Goal: Task Accomplishment & Management: Complete application form

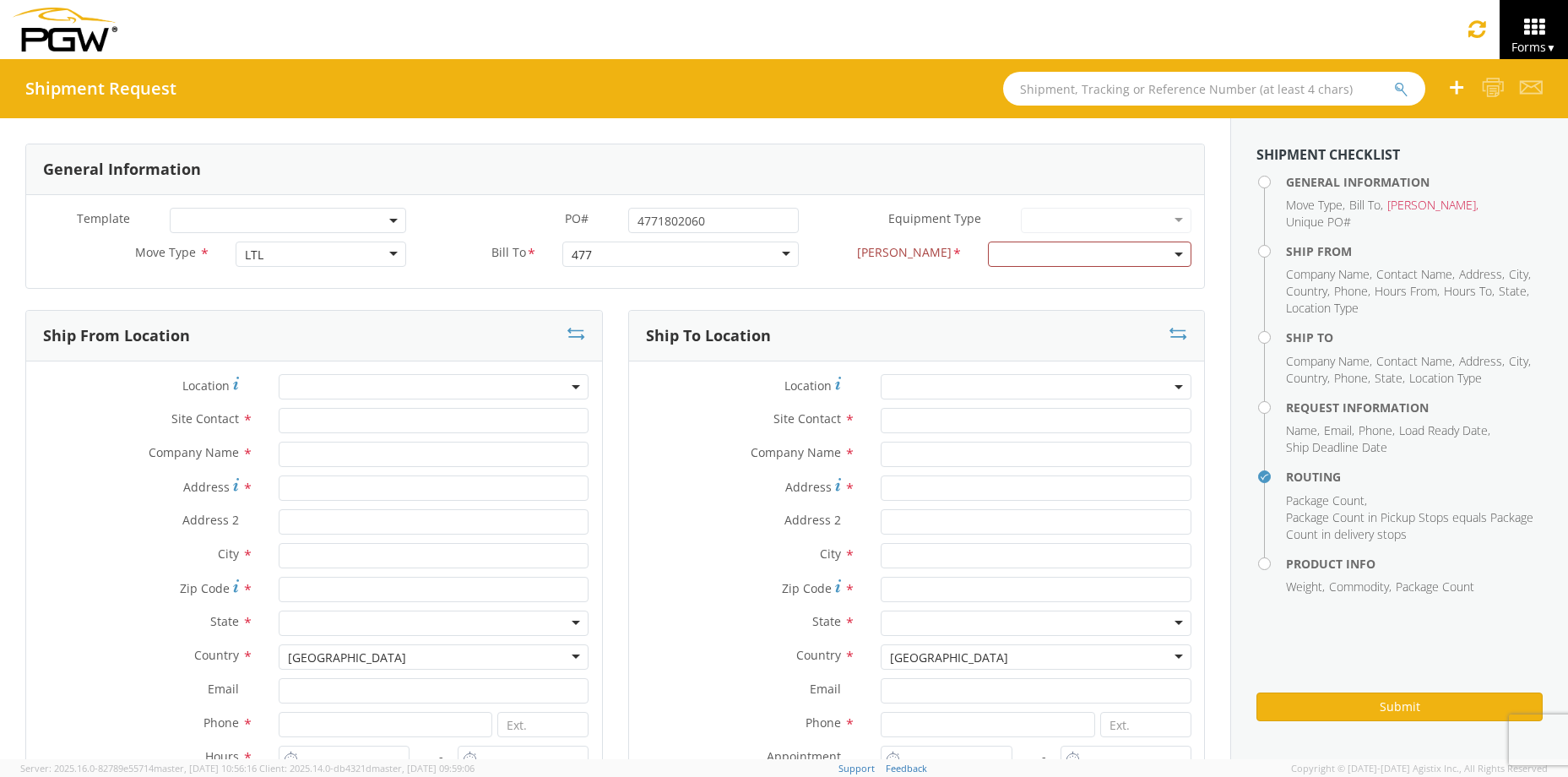
click at [776, 251] on div at bounding box center [680, 254] width 236 height 25
click at [682, 251] on div at bounding box center [680, 254] width 236 height 25
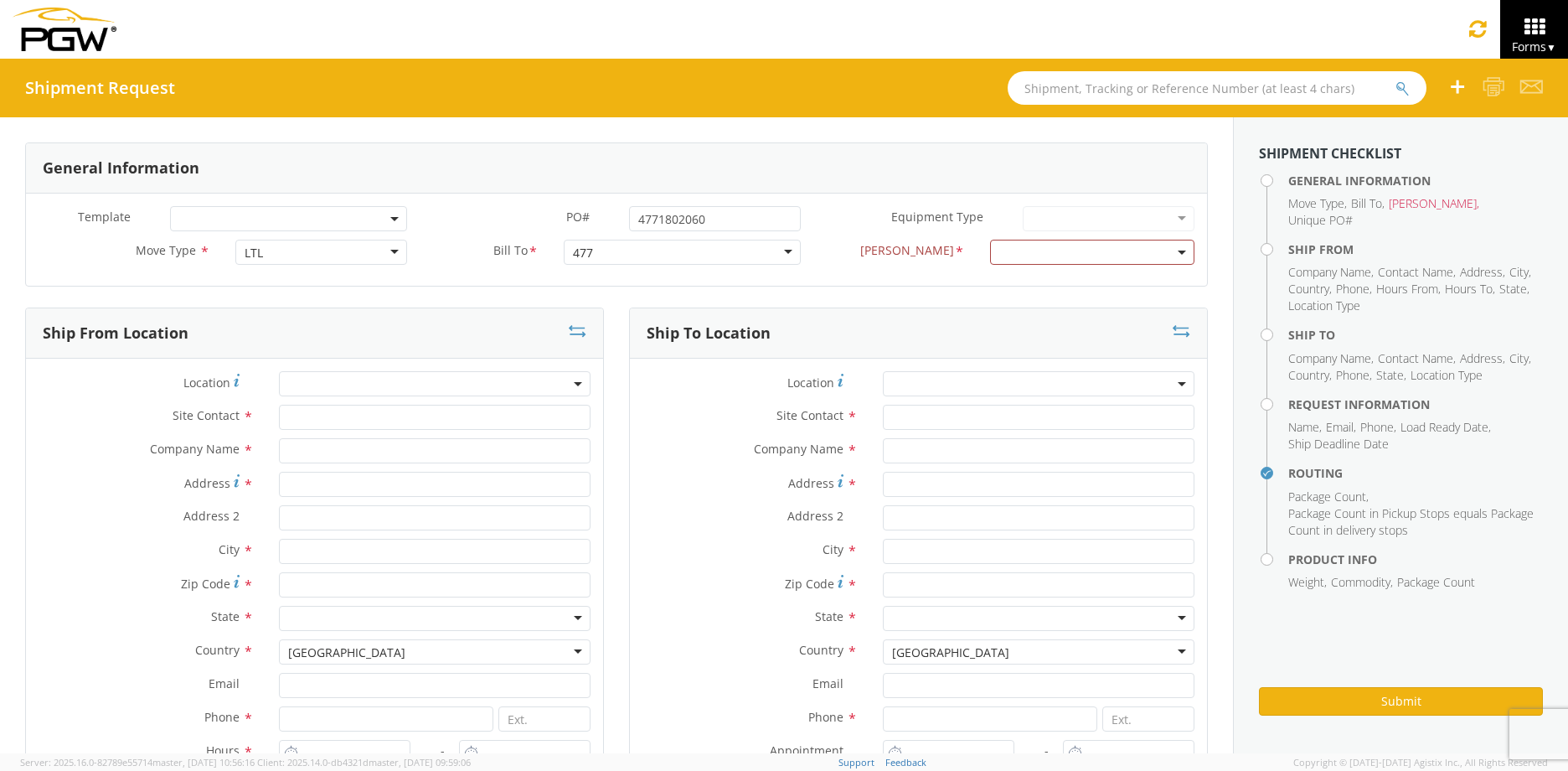
click at [674, 254] on div at bounding box center [682, 252] width 237 height 25
type input "477"
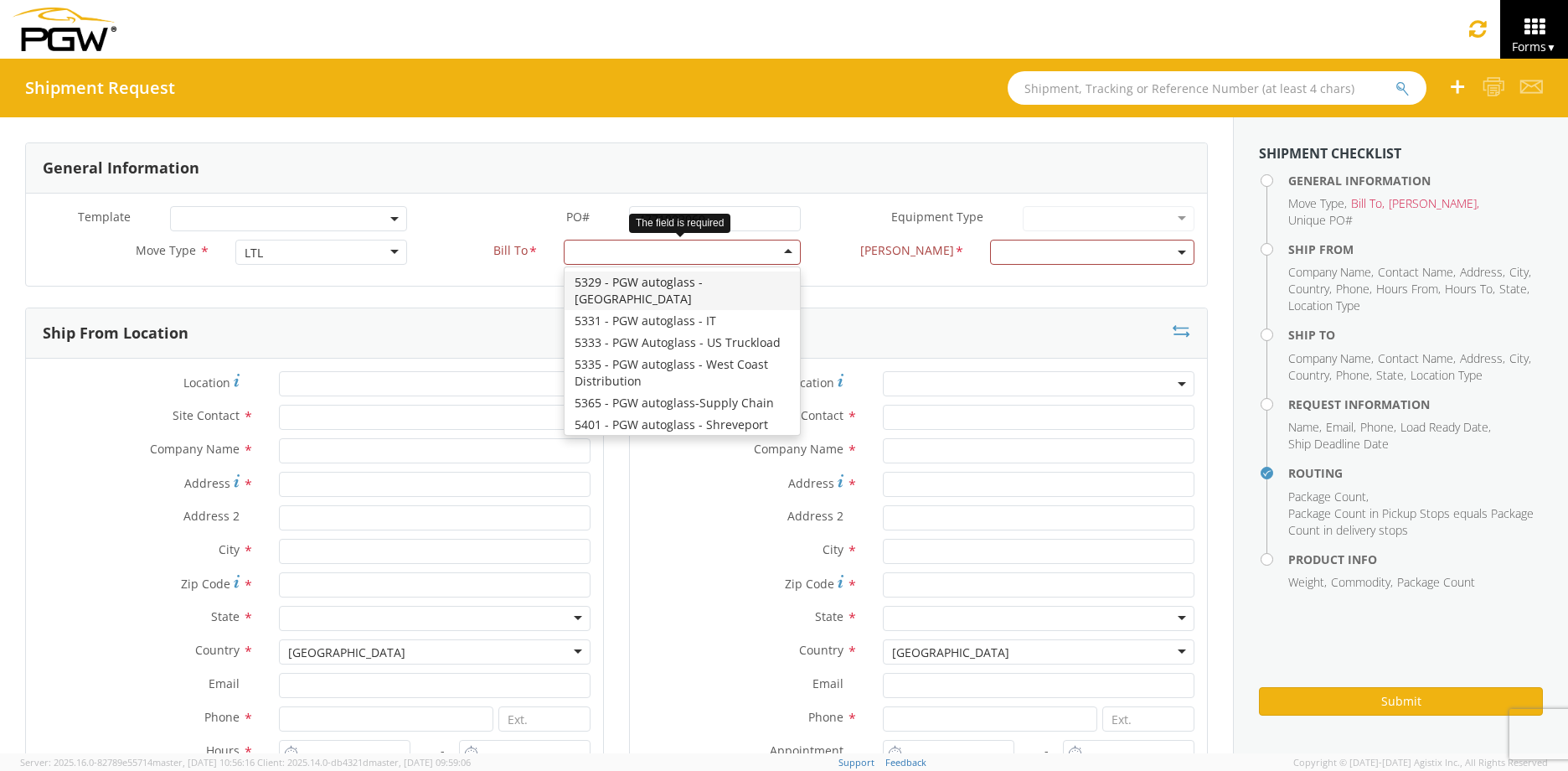
click at [674, 254] on div at bounding box center [682, 252] width 237 height 25
type input "477"
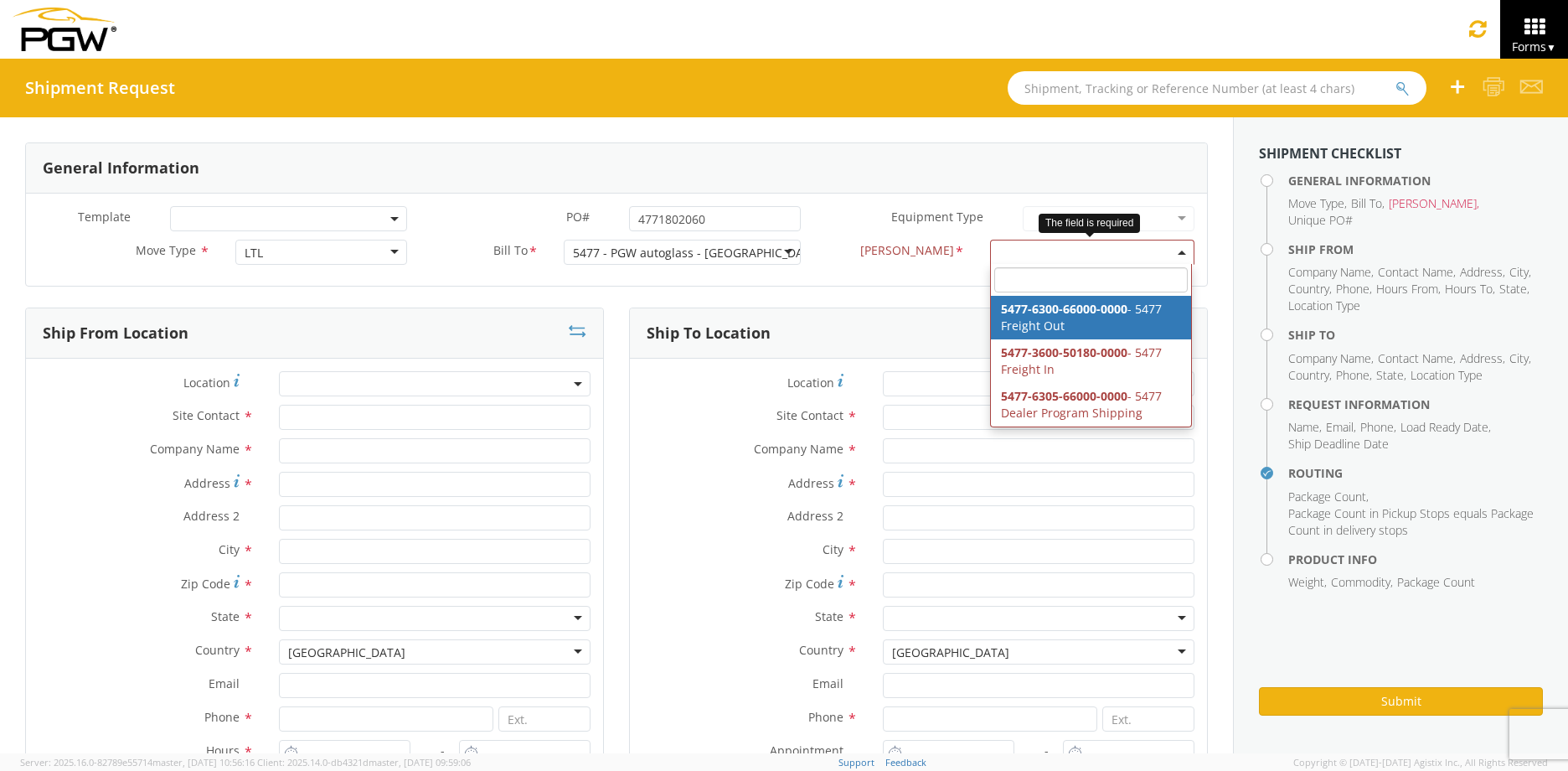
click at [1019, 252] on span at bounding box center [1092, 252] width 204 height 25
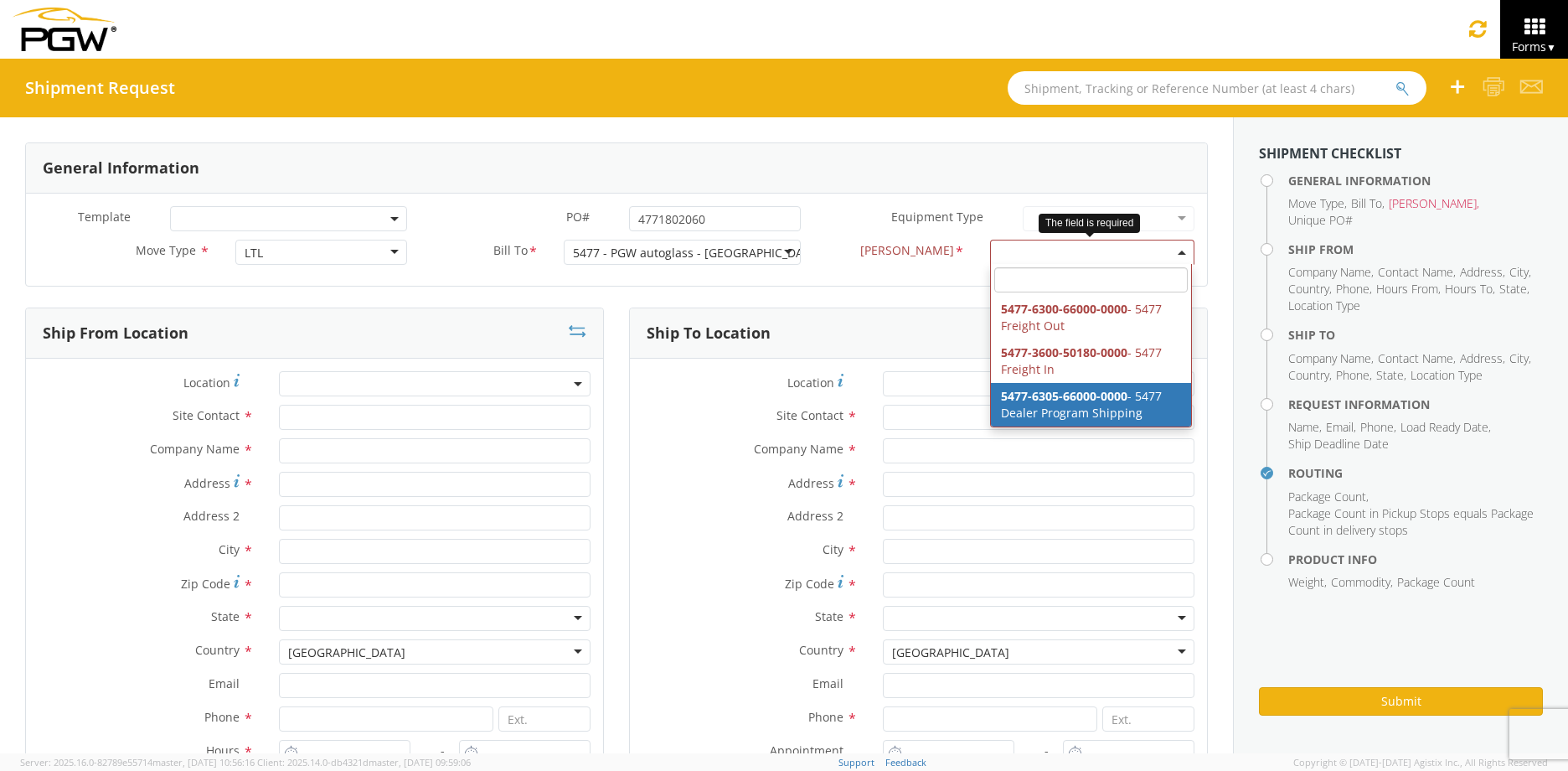
select select "5477-6305-66000-0000"
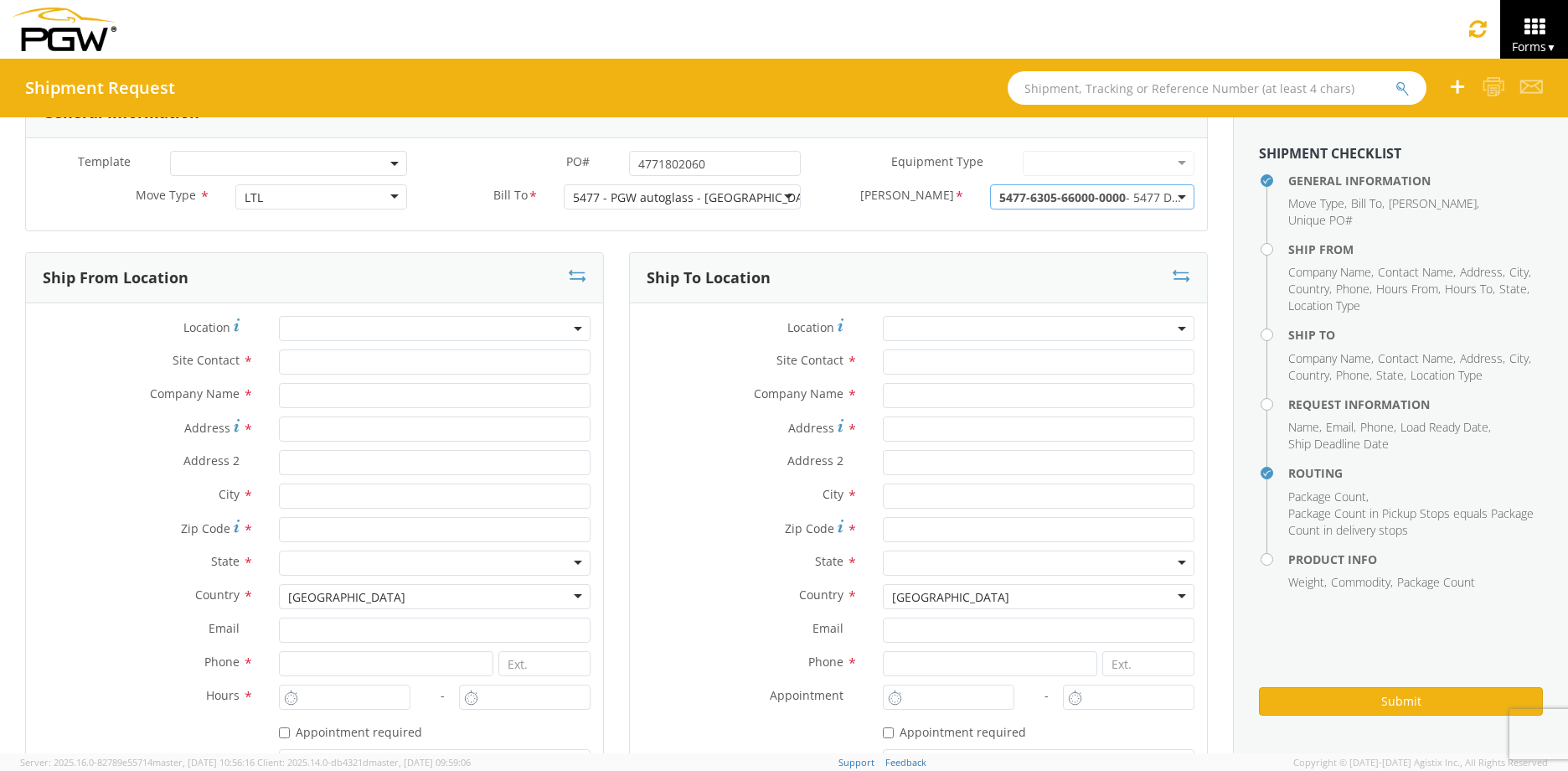
scroll to position [84, 0]
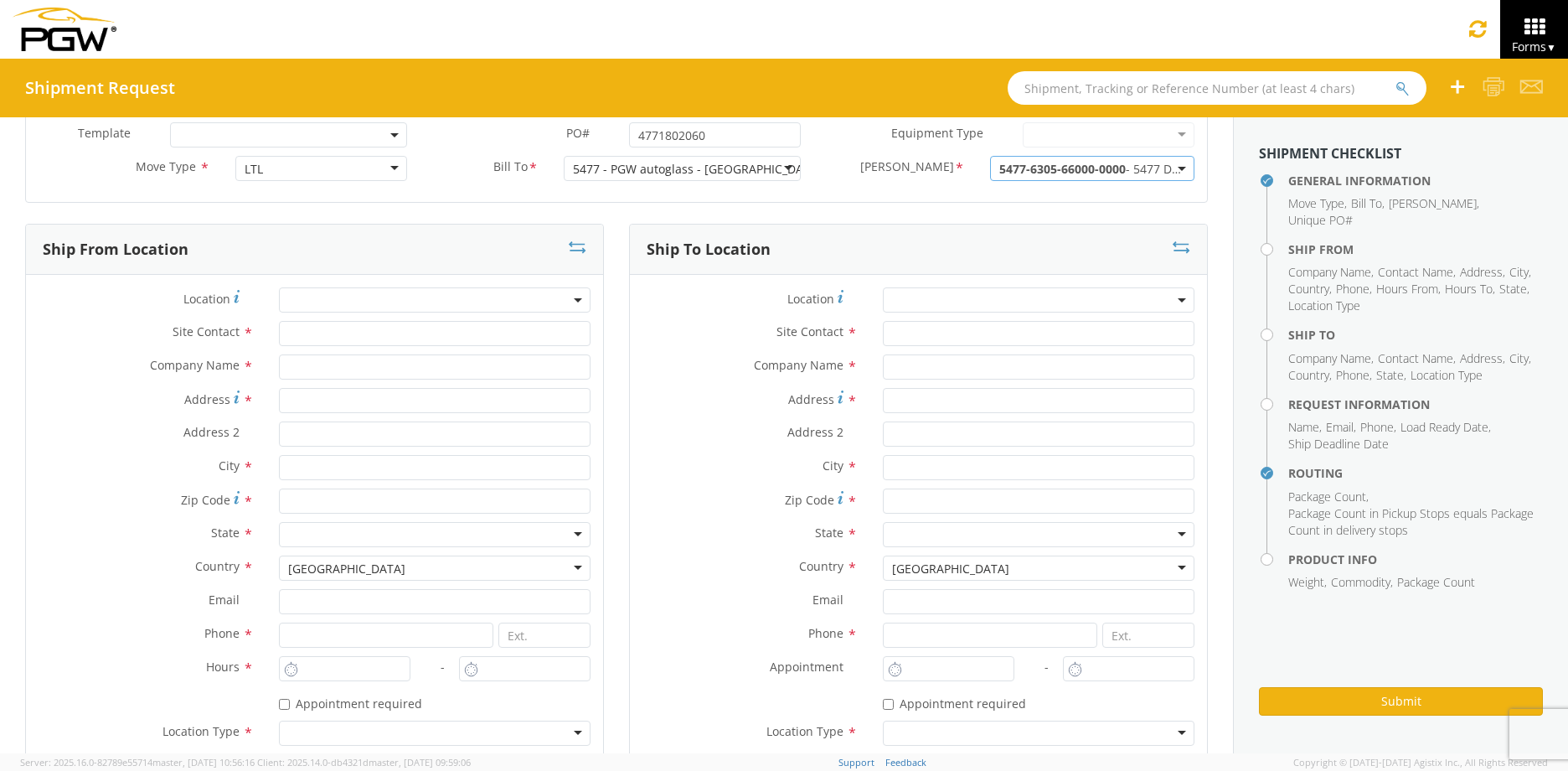
click at [448, 302] on span at bounding box center [434, 300] width 312 height 25
click at [341, 330] on input "search" at bounding box center [433, 328] width 300 height 25
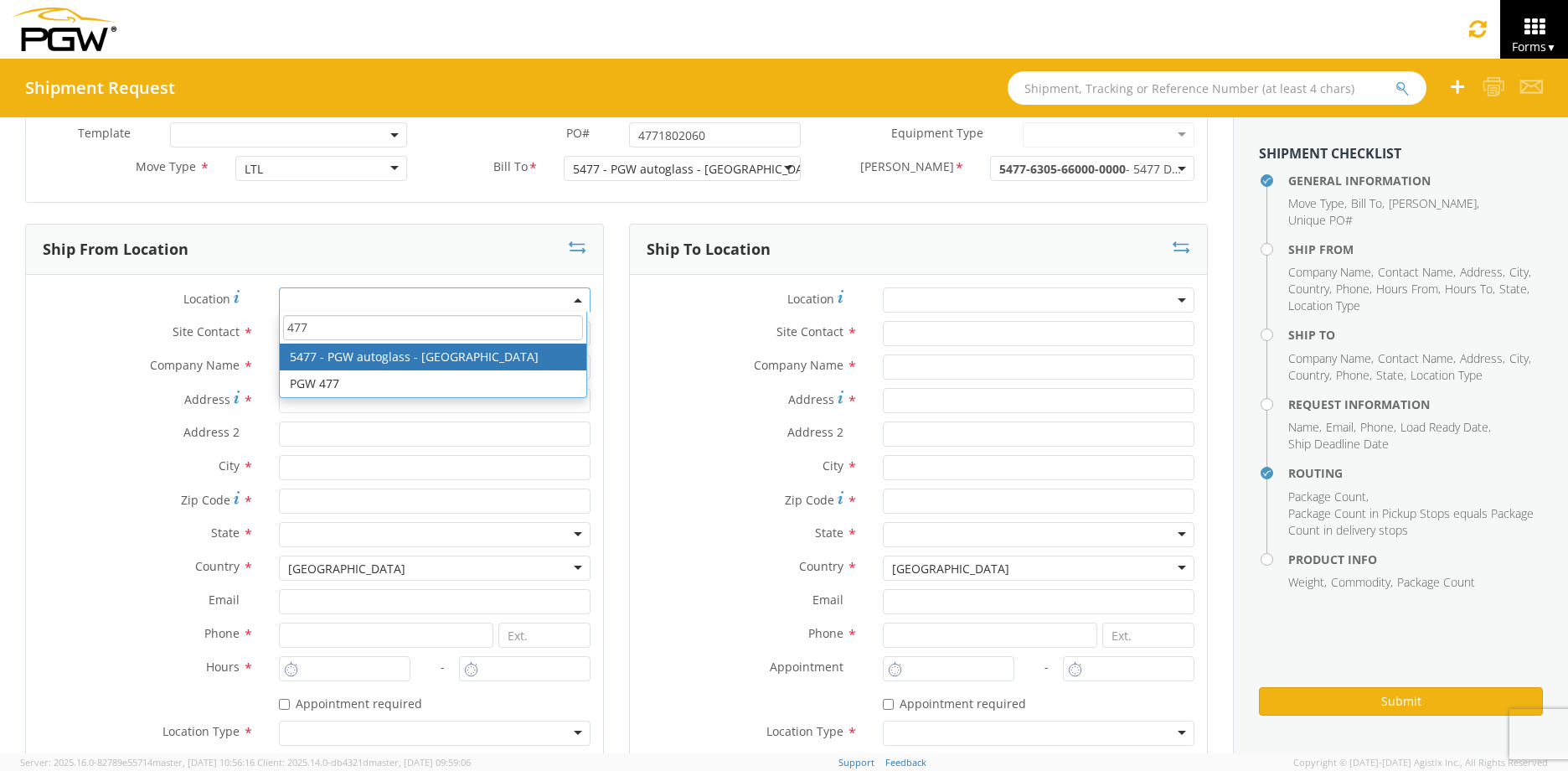
type input "477"
type input "5477 Branch Manager"
type input "5477 - PGW autoglass - [GEOGRAPHIC_DATA]"
type input "[STREET_ADDRESS][PERSON_NAME]"
type input "Cinnaminson"
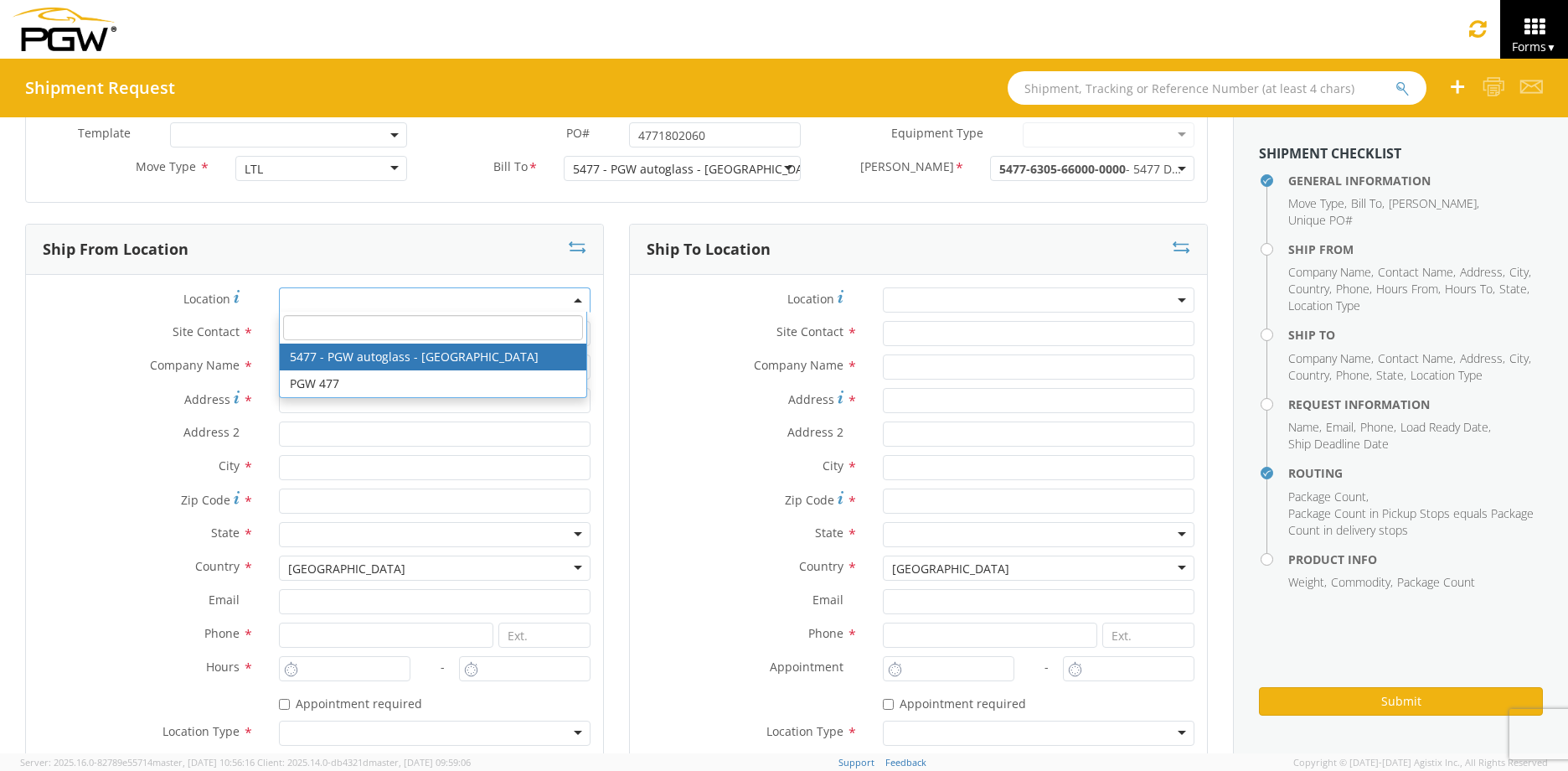
type input "08077"
type input "[EMAIL_ADDRESS][DOMAIN_NAME]"
type input "[PHONE_NUMBER]"
type input "9:00 AM"
type input "3:00 PM"
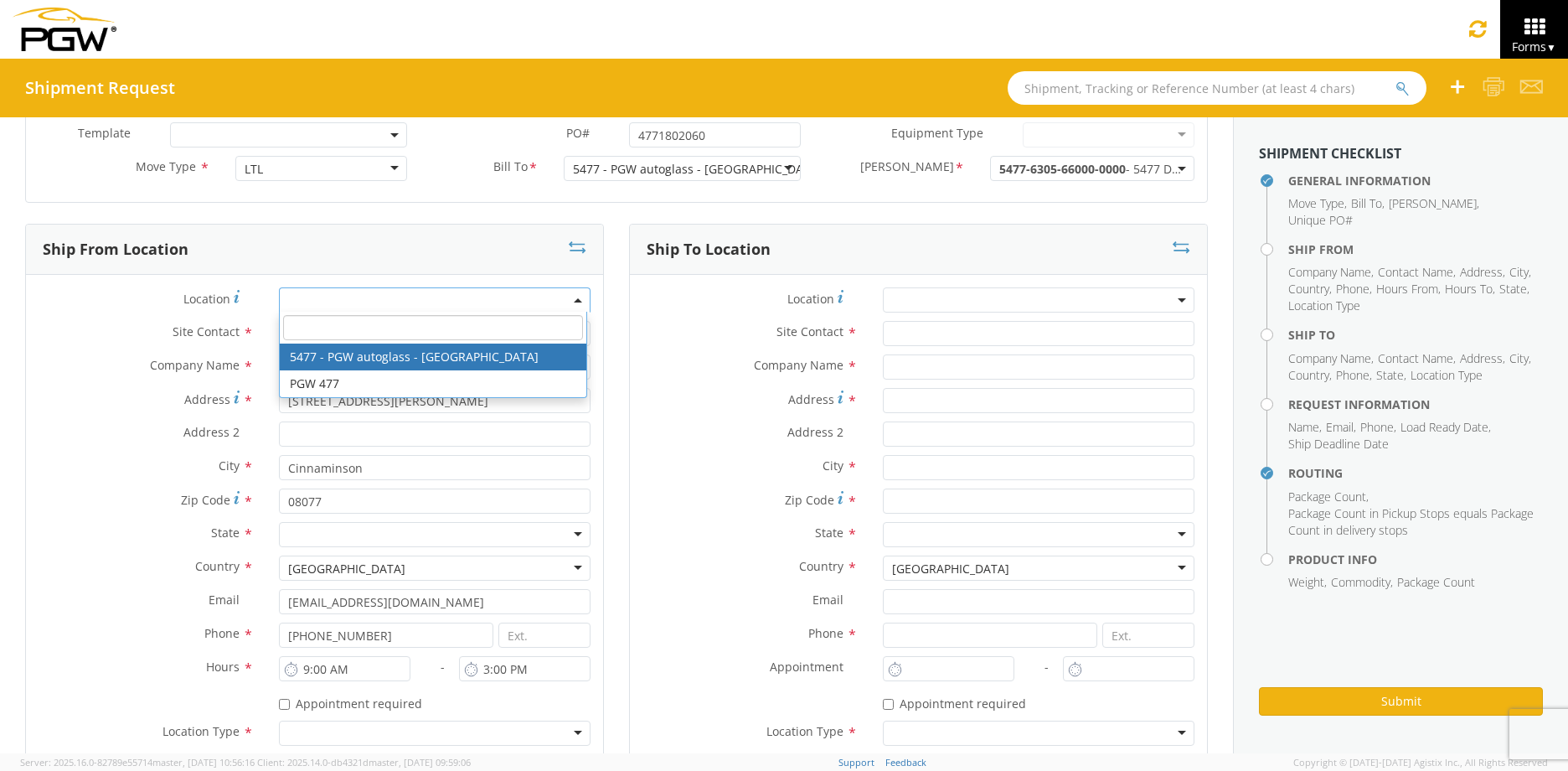
select select "28313"
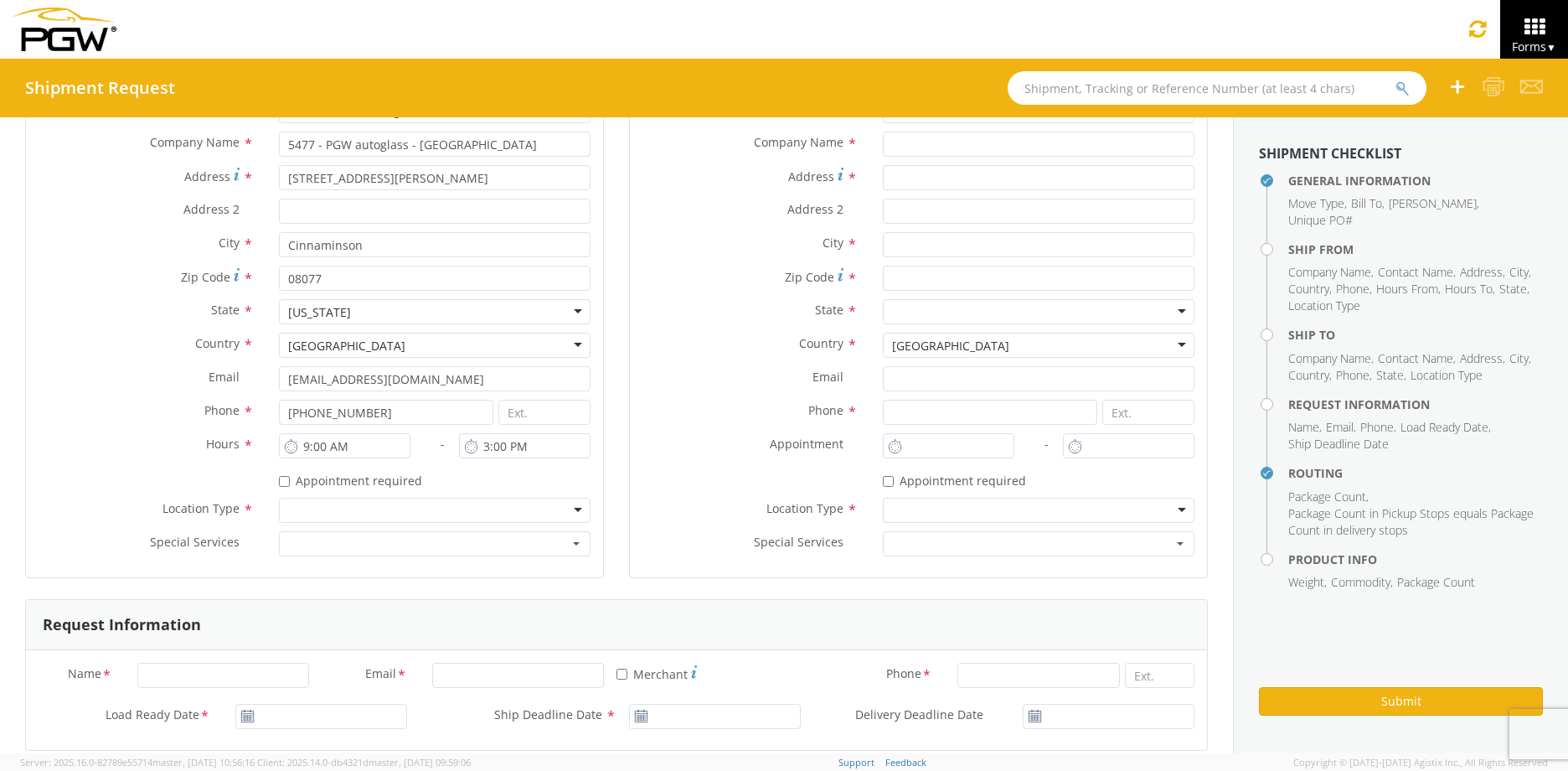
scroll to position [335, 0]
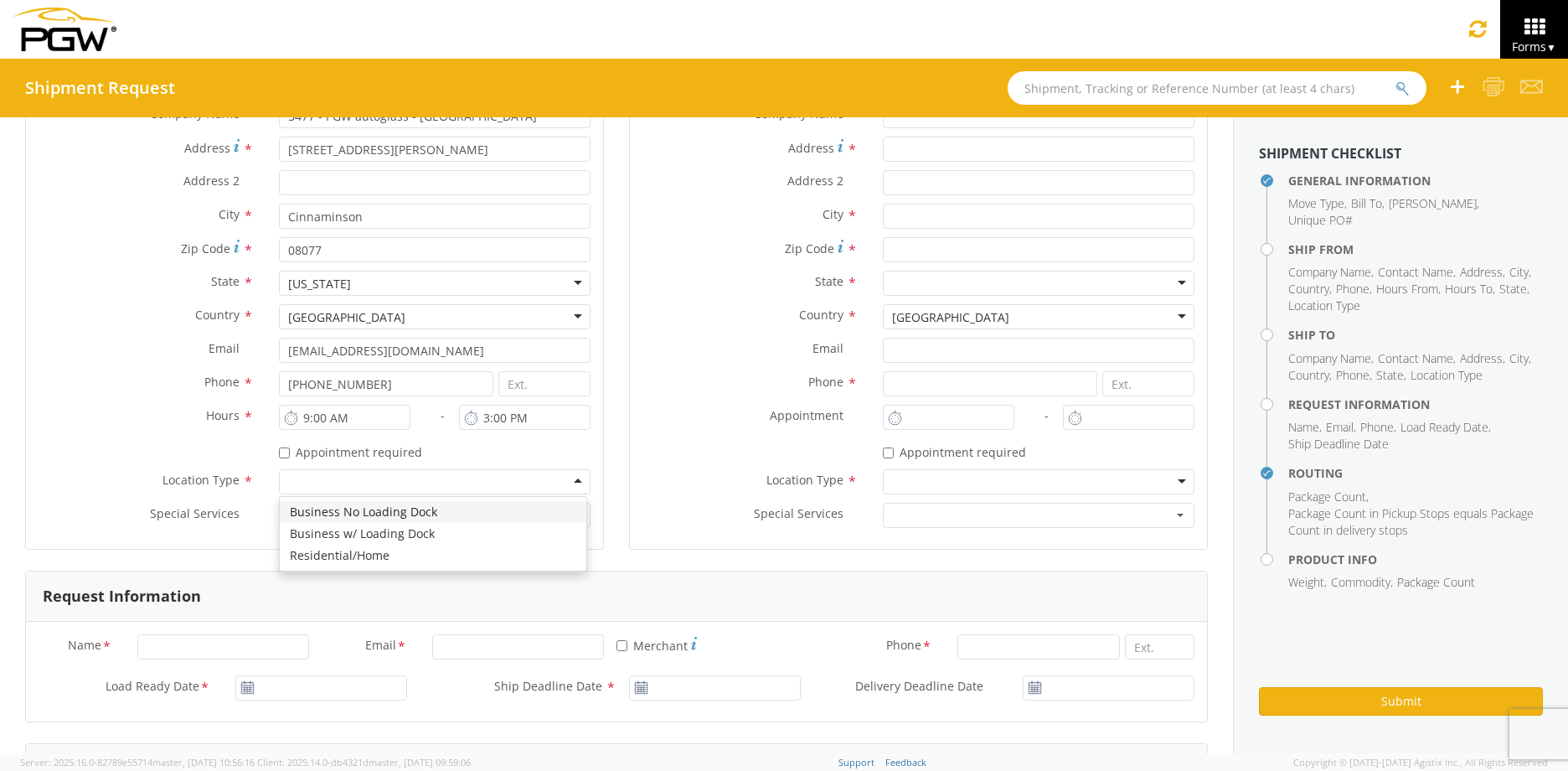
click at [380, 477] on div at bounding box center [434, 482] width 312 height 25
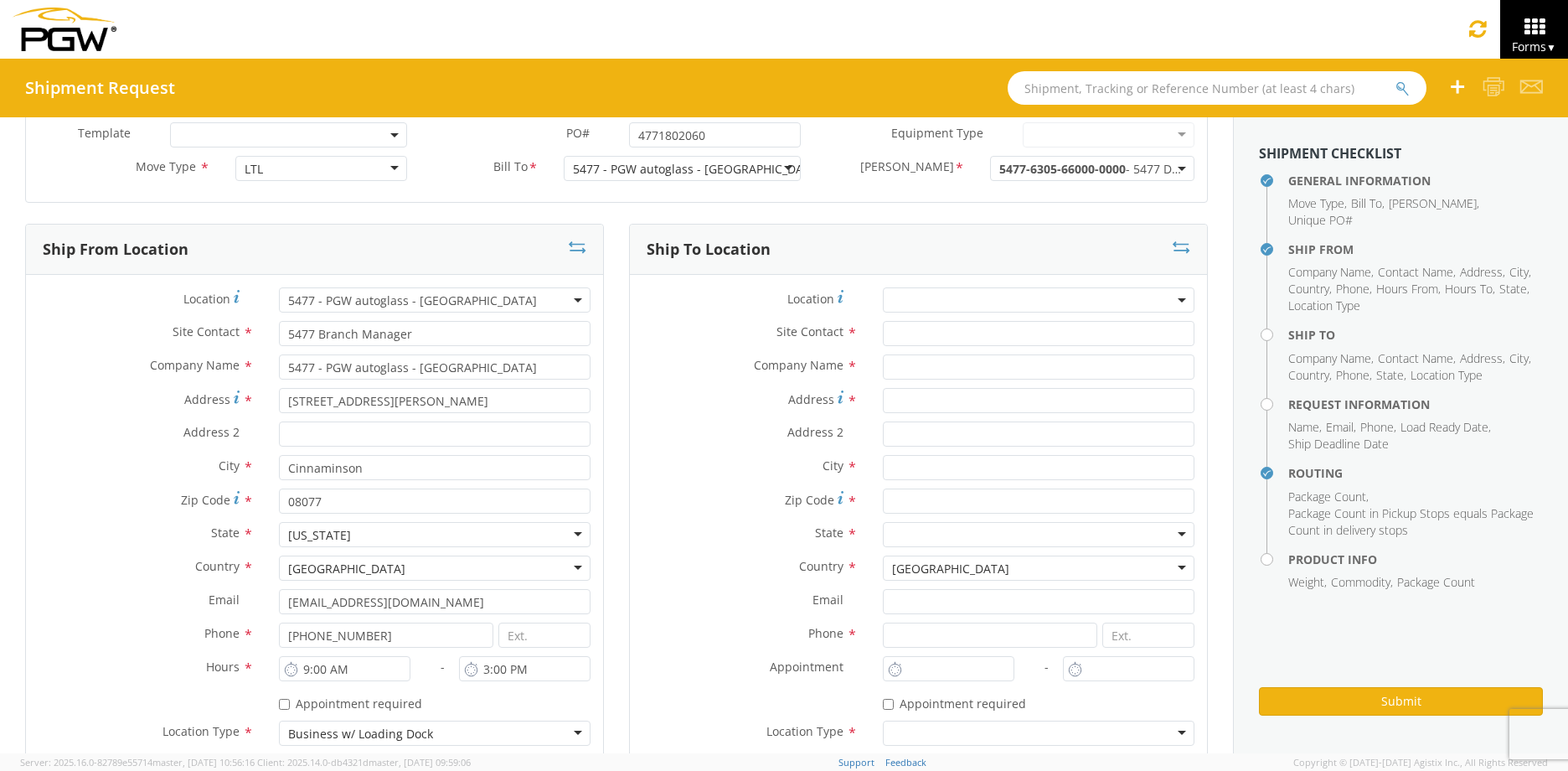
scroll to position [0, 0]
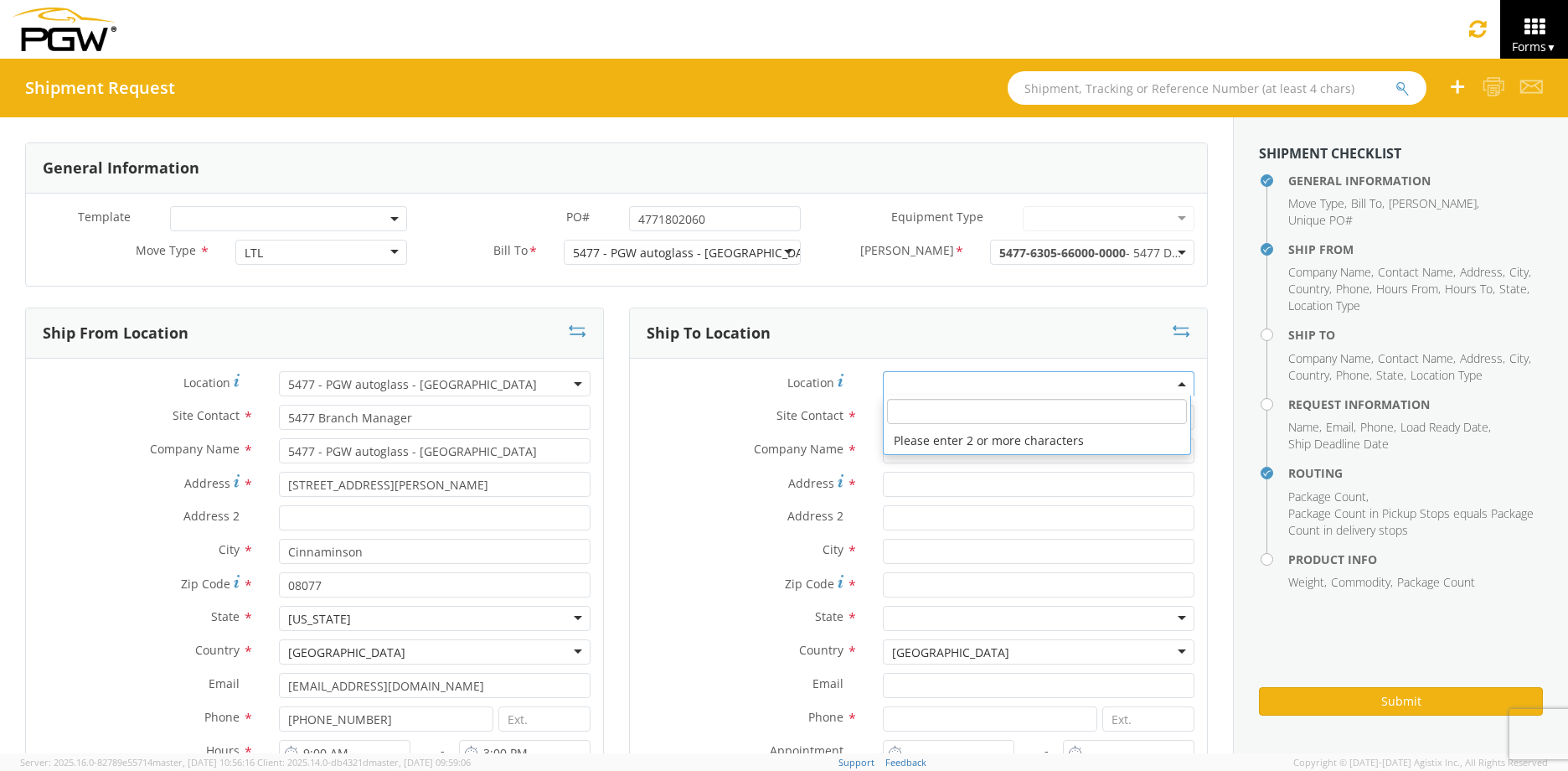
click at [896, 382] on span at bounding box center [1038, 384] width 312 height 25
click at [832, 433] on div "Site Contact *" at bounding box center [918, 422] width 577 height 34
click at [888, 450] on input "text" at bounding box center [1038, 451] width 312 height 25
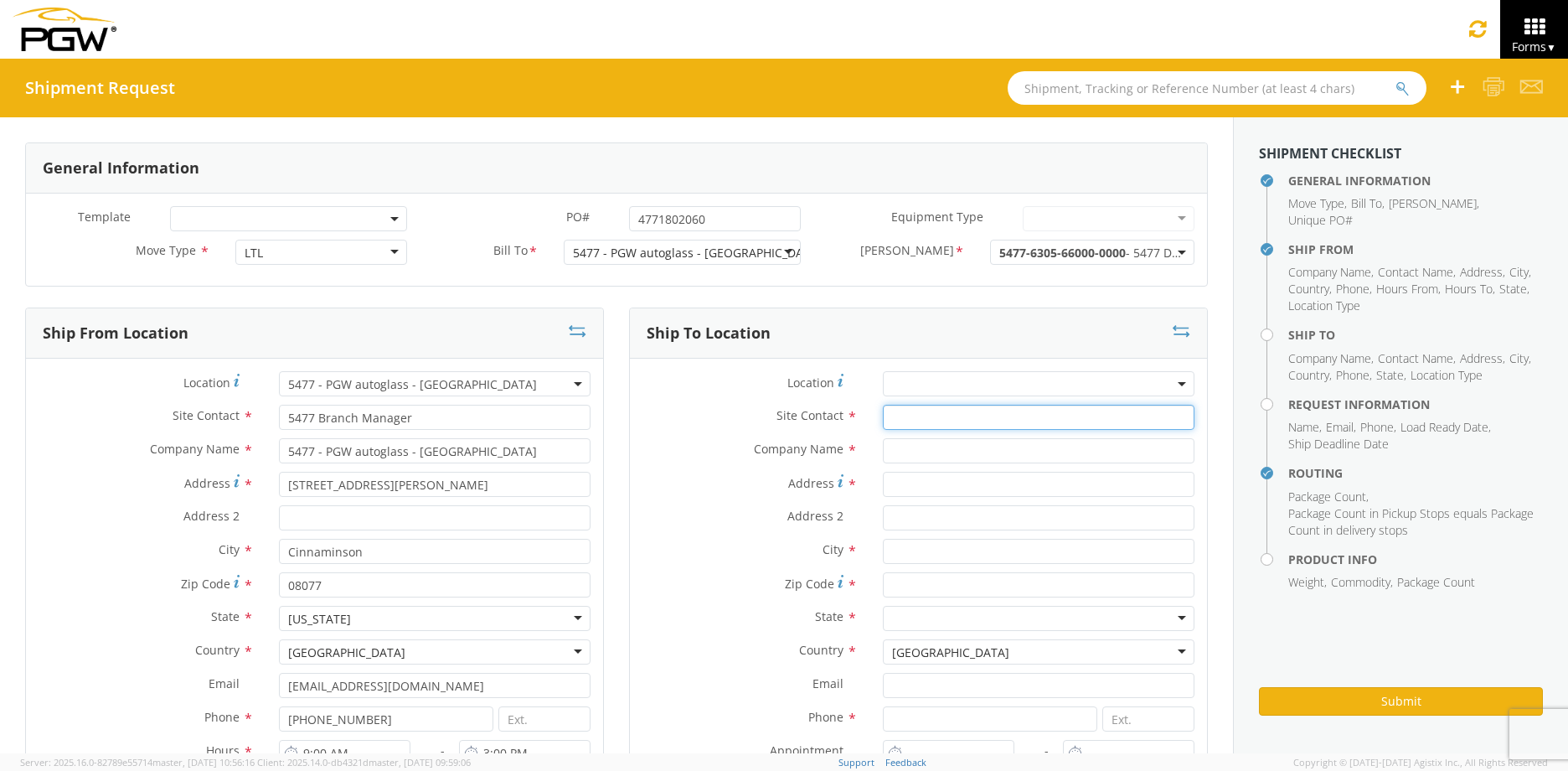
click at [890, 419] on input "text" at bounding box center [1038, 417] width 312 height 25
type input "Receiving"
click at [827, 466] on div "Company Name *" at bounding box center [918, 455] width 577 height 34
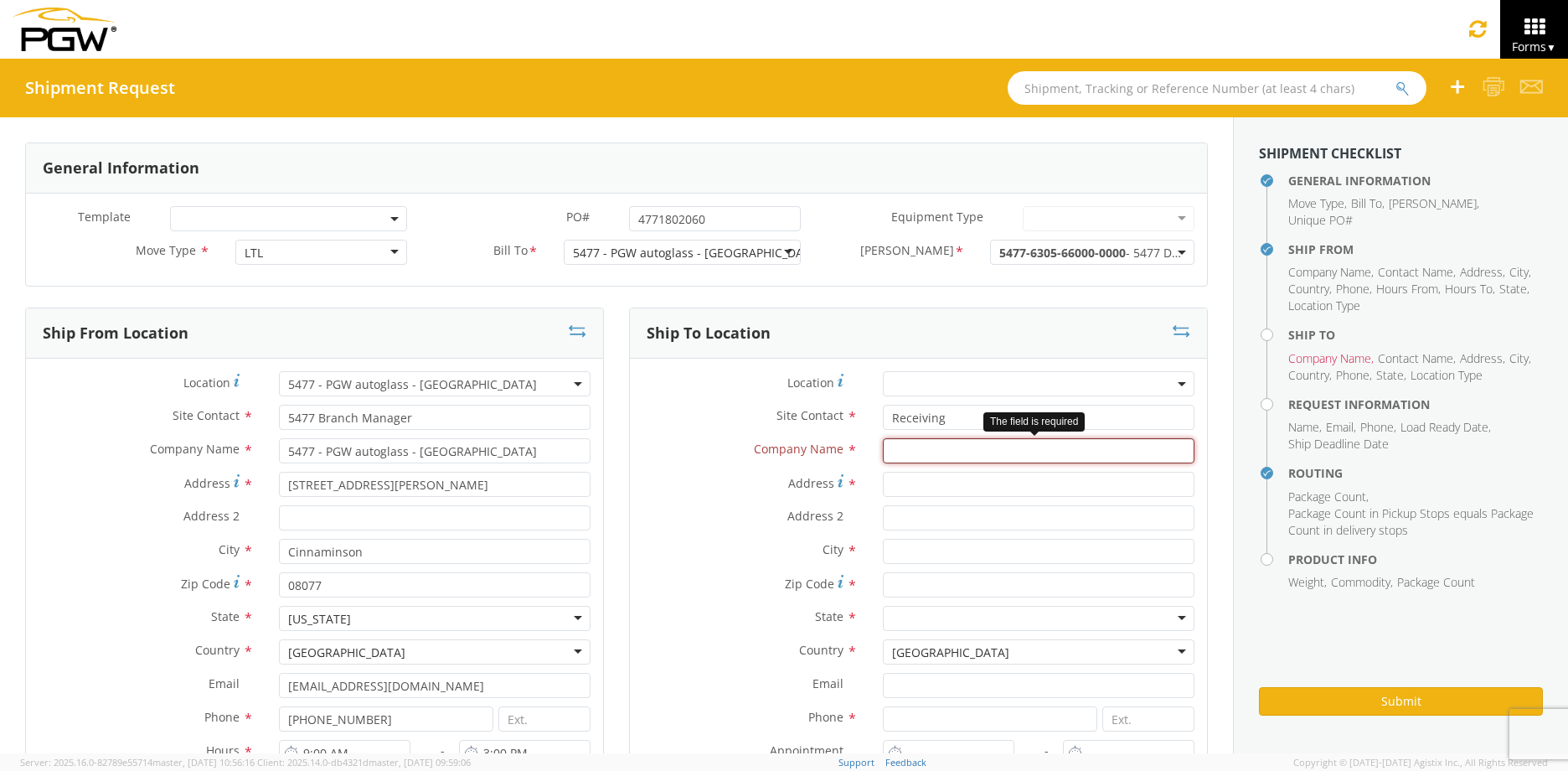
click at [909, 452] on input "text" at bounding box center [1038, 451] width 312 height 25
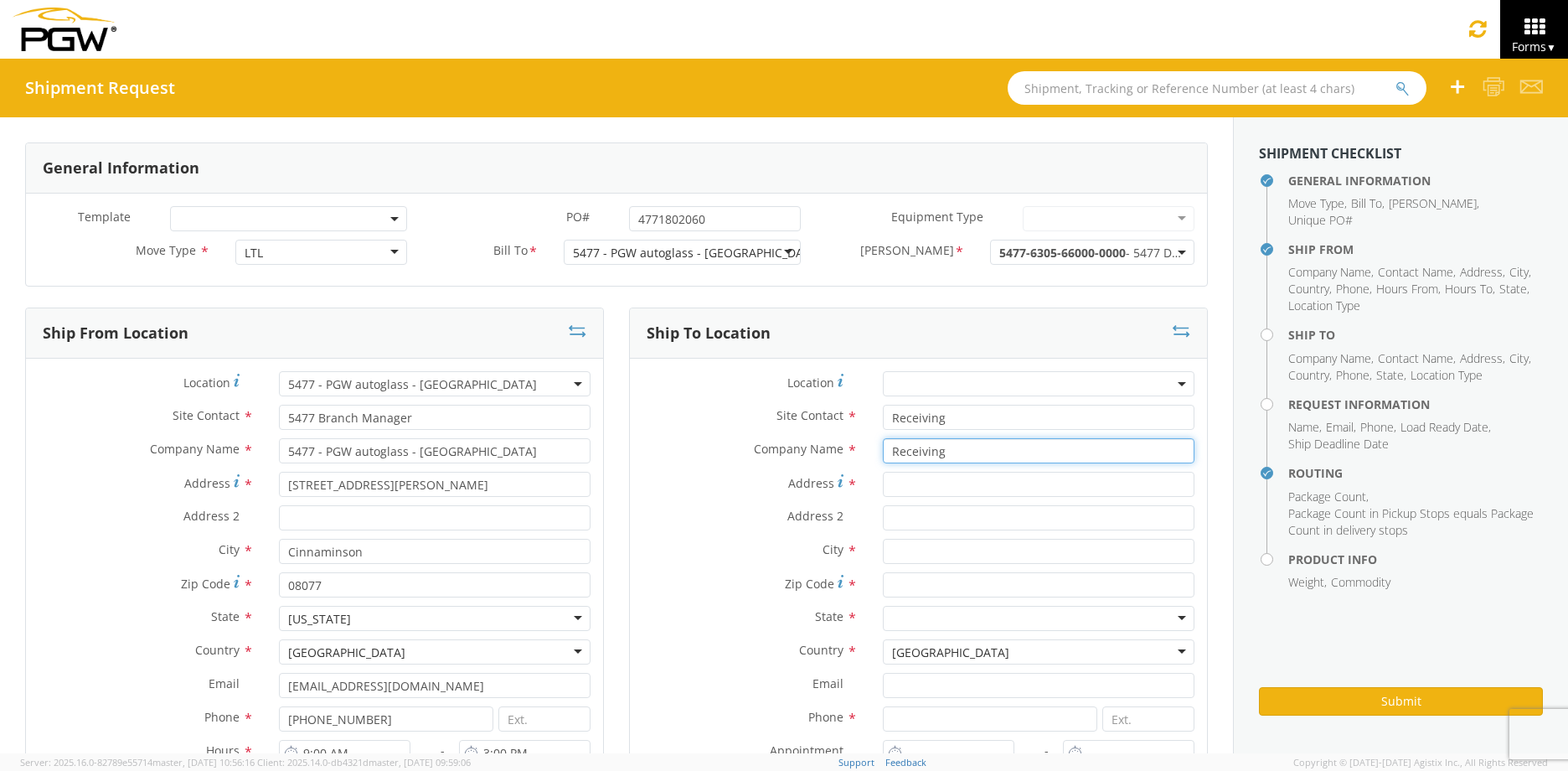
type input "Receiving"
click at [768, 491] on label "Address For cross streets use street names with '&' or 'and' in between. For ex…" at bounding box center [750, 483] width 240 height 23
click at [883, 491] on input "Address For cross streets use street names with '&' or 'and' in between. For ex…" at bounding box center [1038, 485] width 312 height 25
click at [887, 480] on input "Address For cross streets use street names with '&' or 'and' in between. For ex…" at bounding box center [1038, 485] width 312 height 25
type input "[STREET_ADDRESS]"
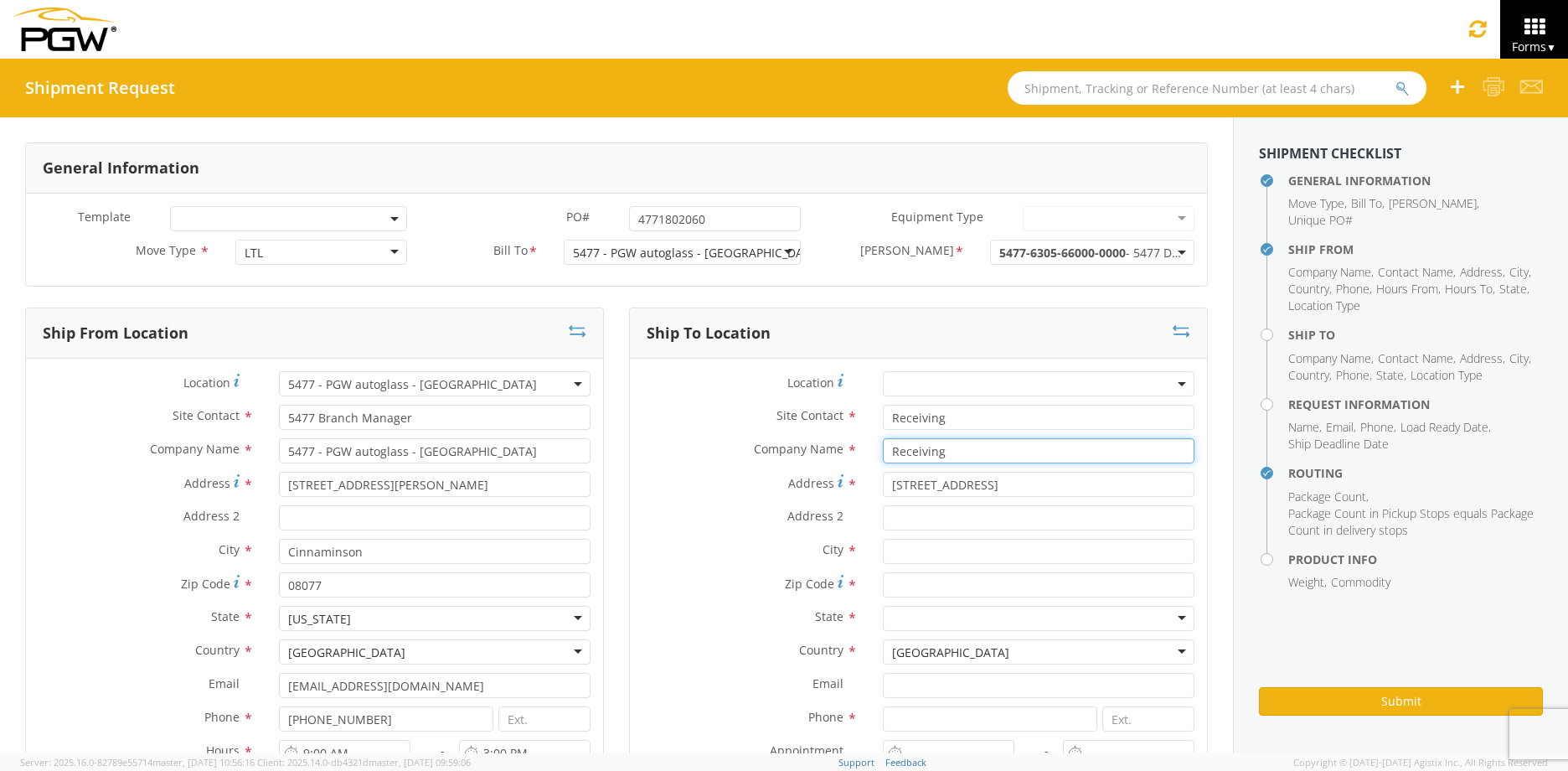
drag, startPoint x: 941, startPoint y: 451, endPoint x: 847, endPoint y: 452, distance: 94.0
click at [847, 452] on div "Company Name * Receiving" at bounding box center [918, 451] width 577 height 25
type input "[PERSON_NAME] s Chevrolet"
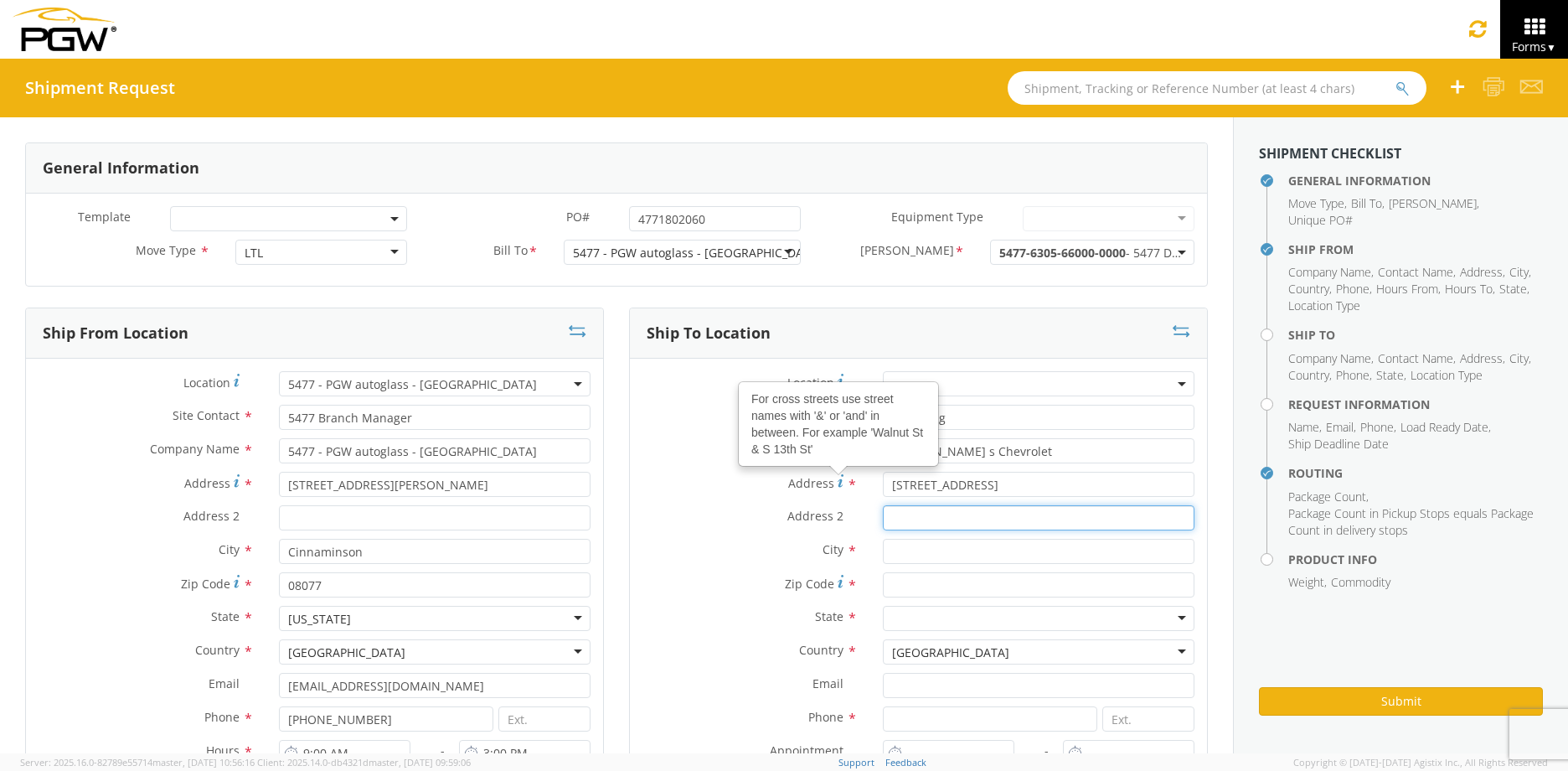
click at [894, 522] on input "Address 2 *" at bounding box center [1038, 517] width 312 height 25
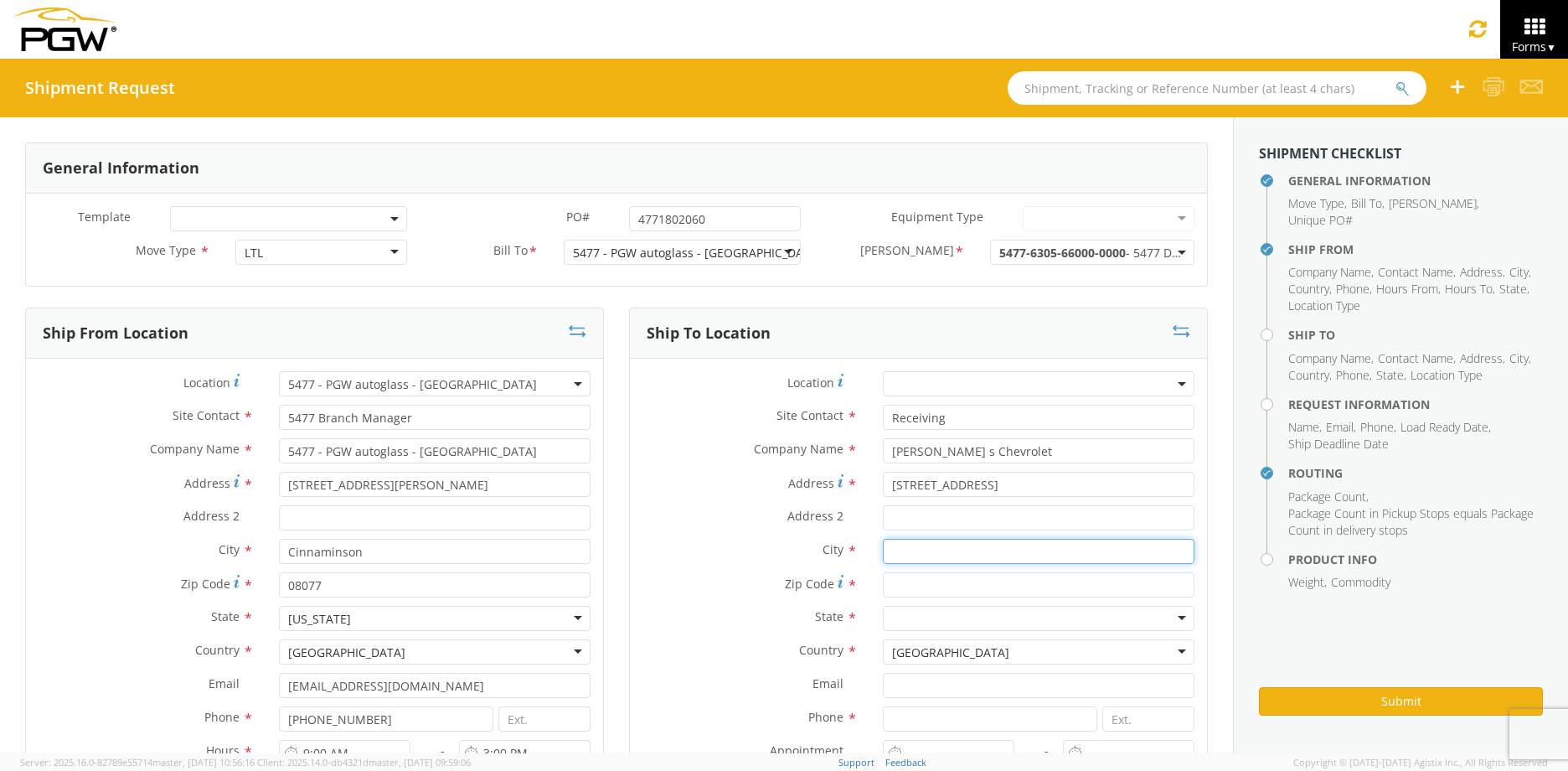
click at [895, 558] on input "text" at bounding box center [1038, 551] width 312 height 25
type input "Plymouth Meeting"
click at [910, 616] on div at bounding box center [1038, 618] width 312 height 25
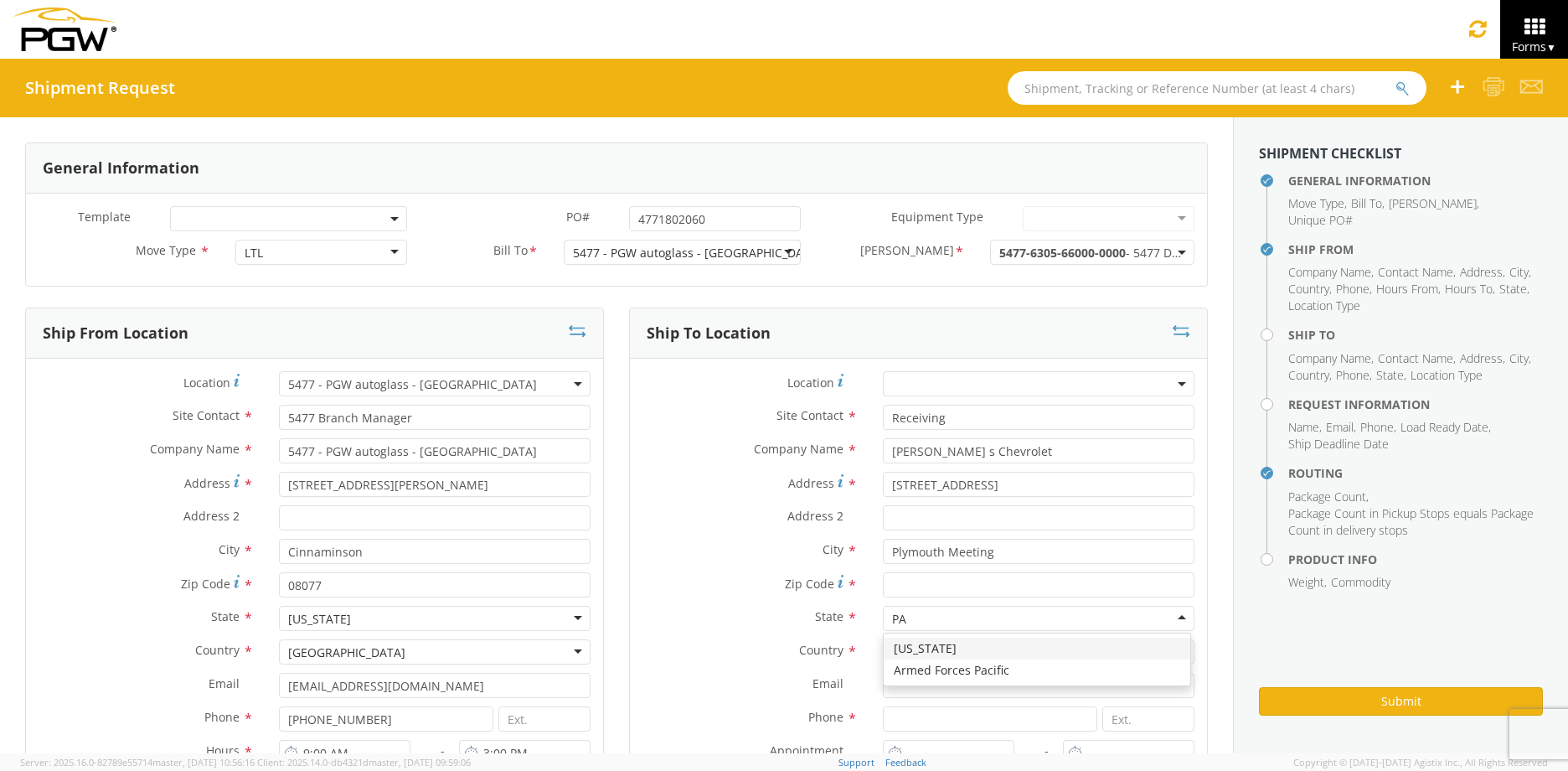
type input "PA"
click at [695, 620] on label "State *" at bounding box center [750, 616] width 240 height 22
click at [894, 620] on div at bounding box center [1038, 618] width 312 height 25
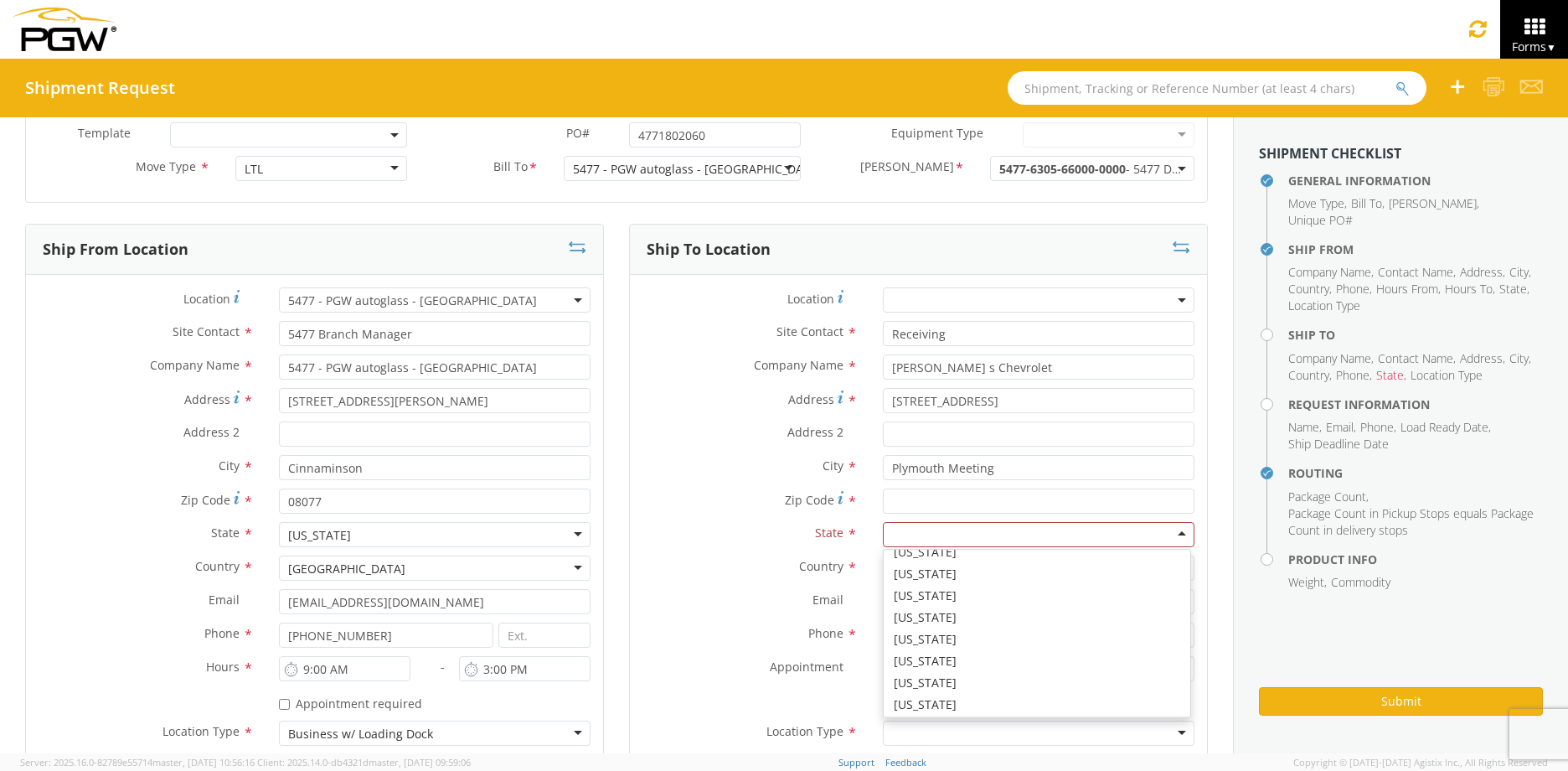
scroll to position [810, 0]
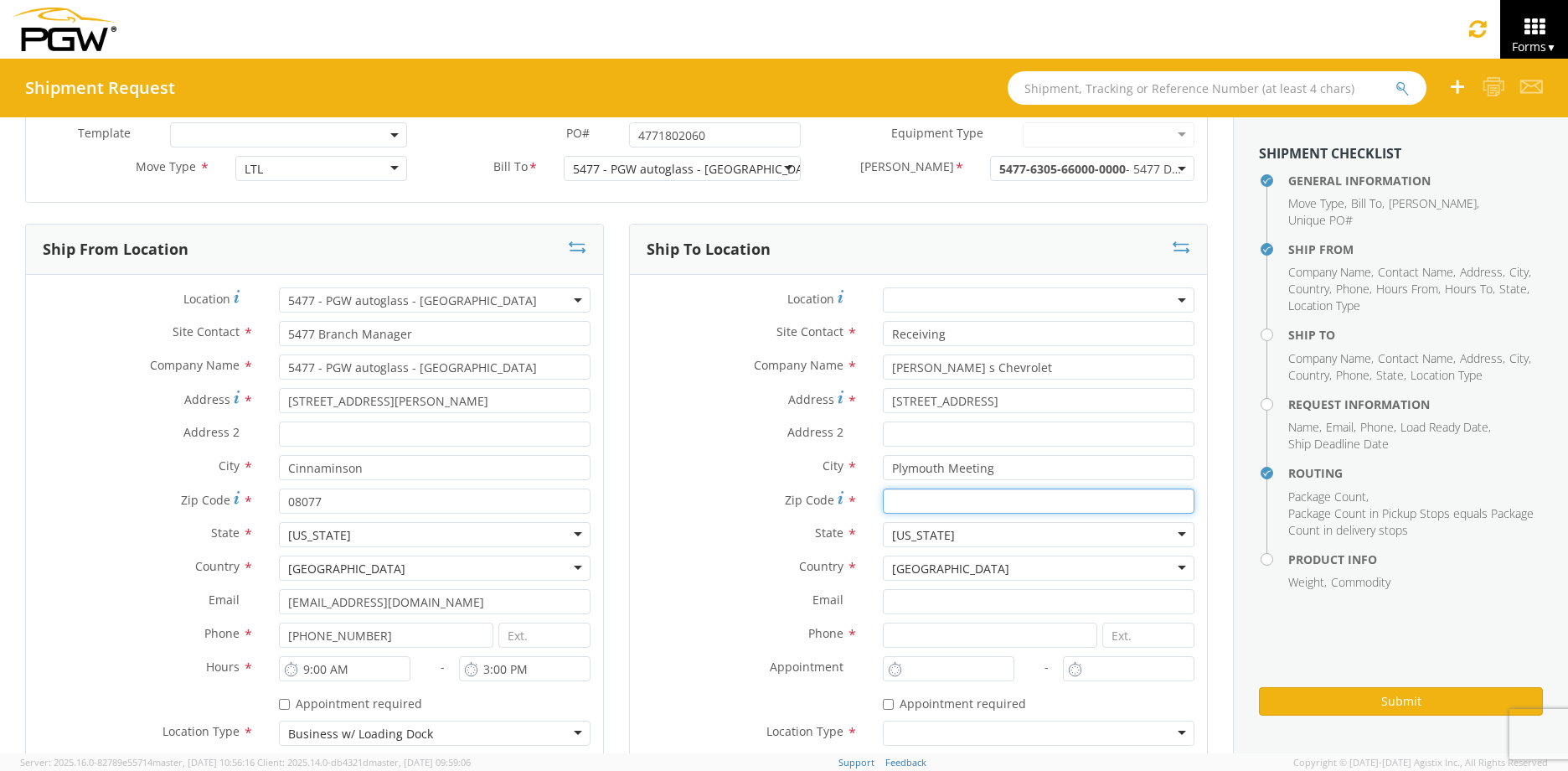
click at [909, 502] on input "Zip Code *" at bounding box center [1038, 501] width 312 height 25
type input "19462"
click at [890, 635] on input at bounding box center [989, 635] width 214 height 25
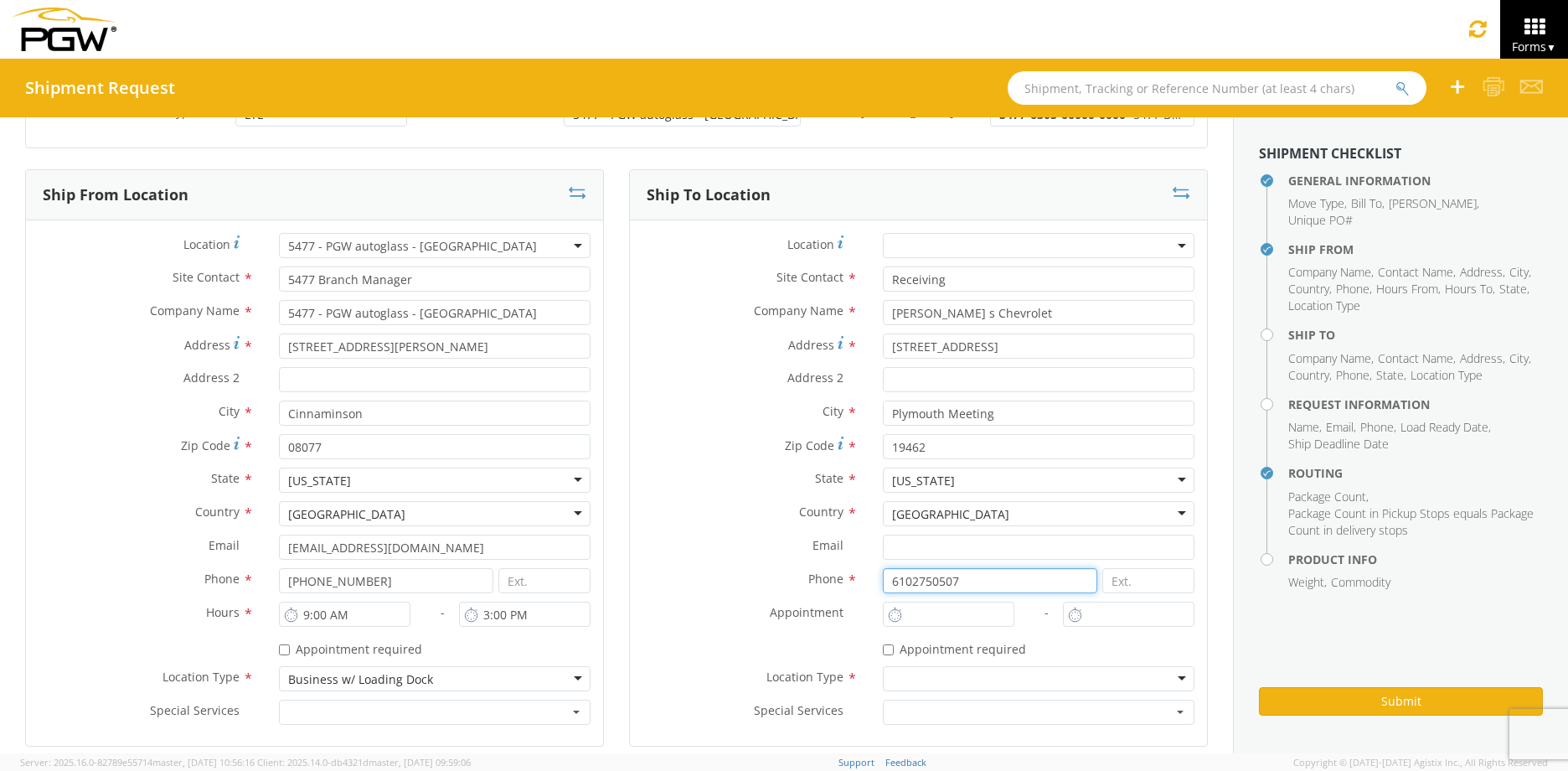
scroll to position [167, 0]
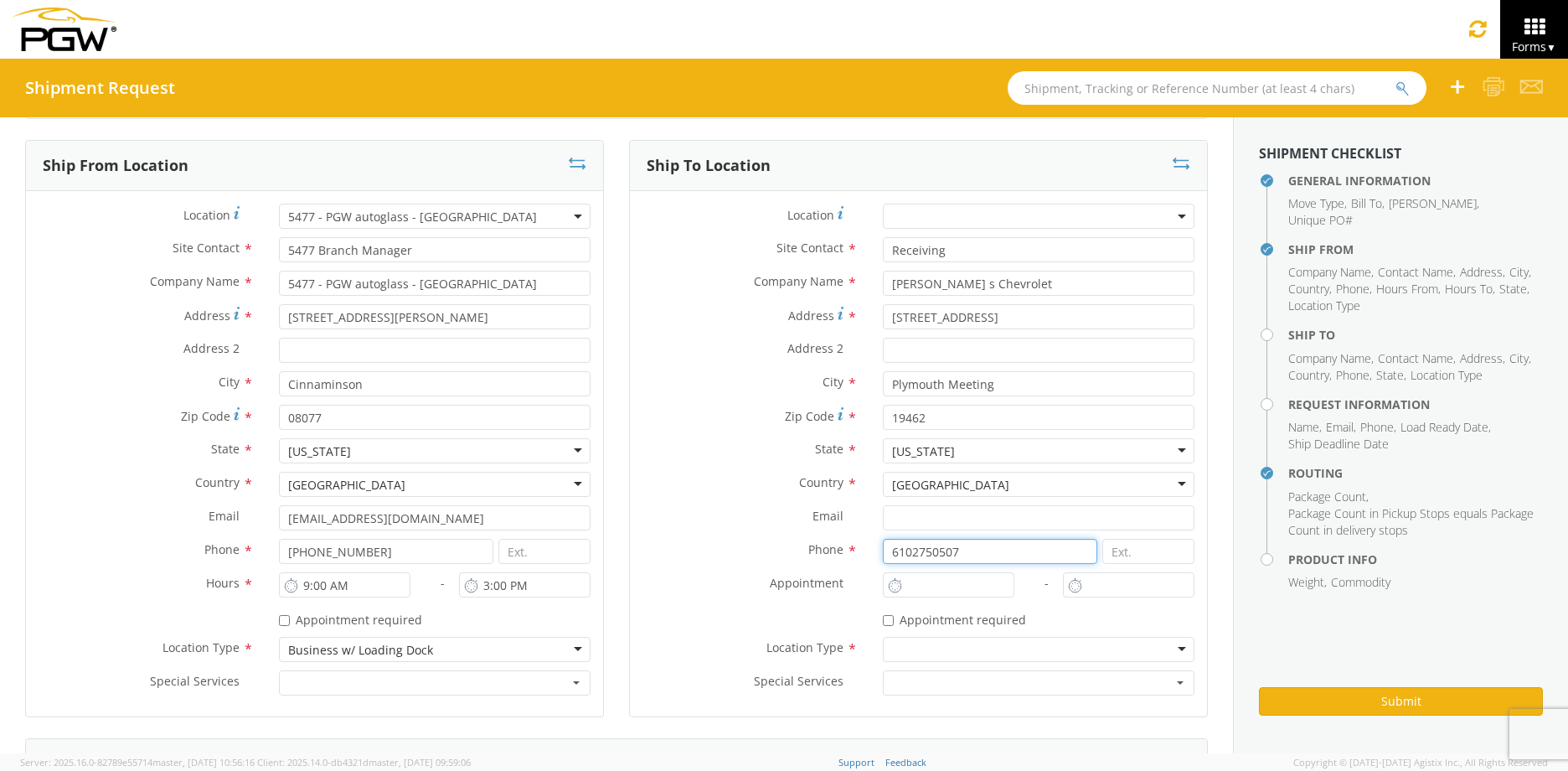
type input "6102750507"
click at [887, 651] on div at bounding box center [1038, 649] width 312 height 25
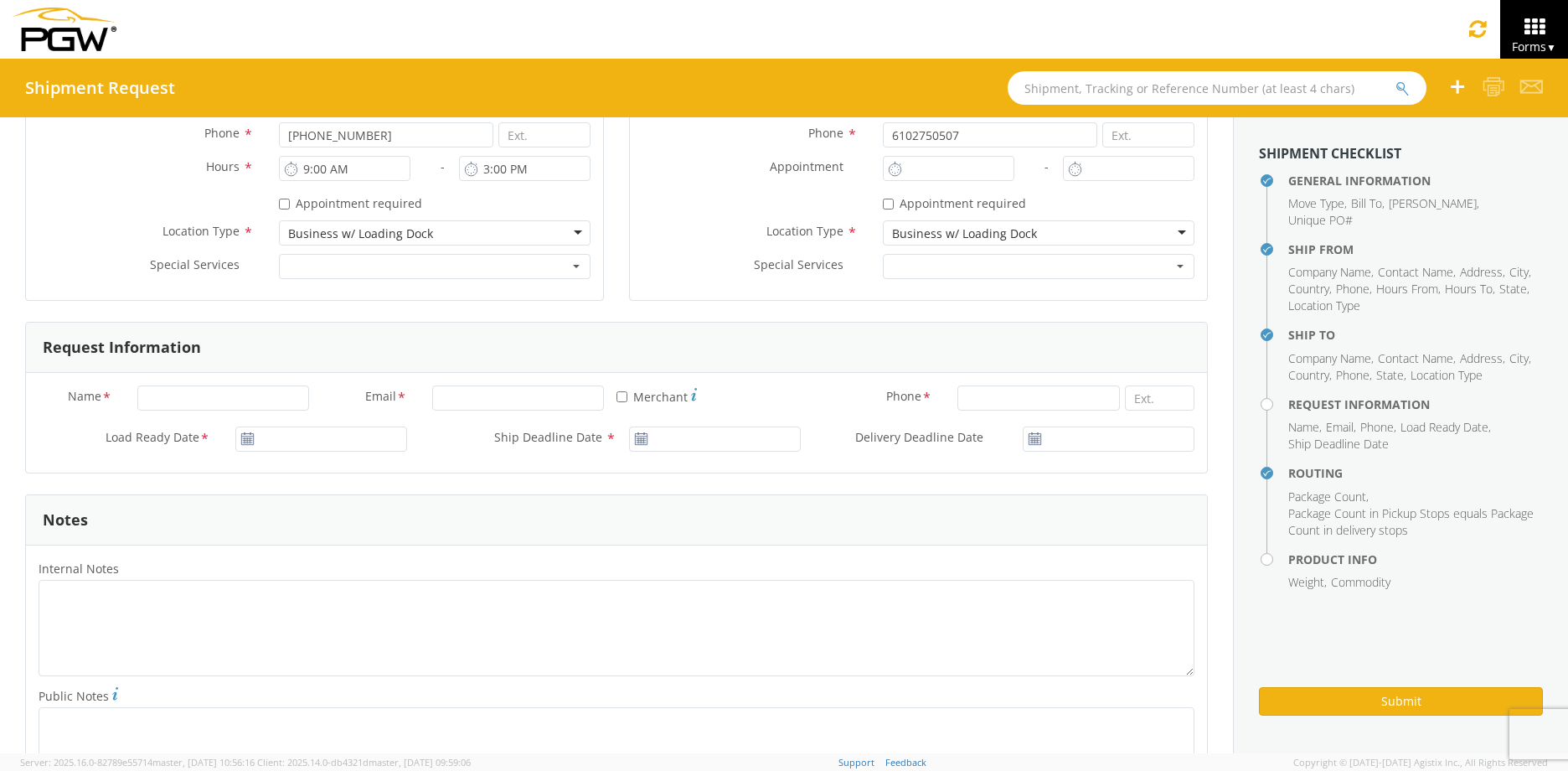
scroll to position [586, 0]
click at [186, 396] on input "Name *" at bounding box center [223, 396] width 171 height 25
type input "[PERSON_NAME]"
type input "PGW Auto Glass"
type input "[EMAIL_ADDRESS][DOMAIN_NAME]"
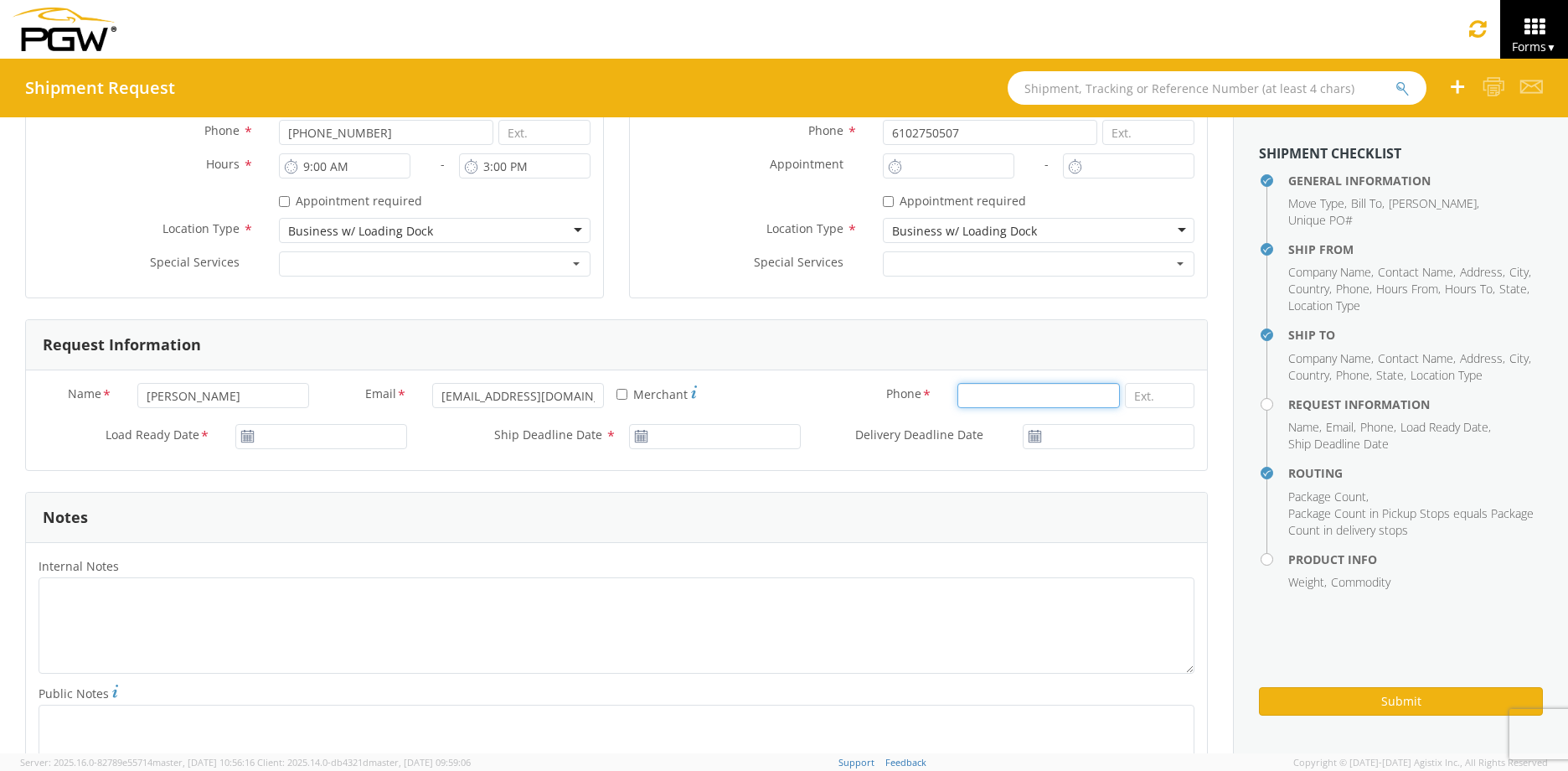
type input "8566629323"
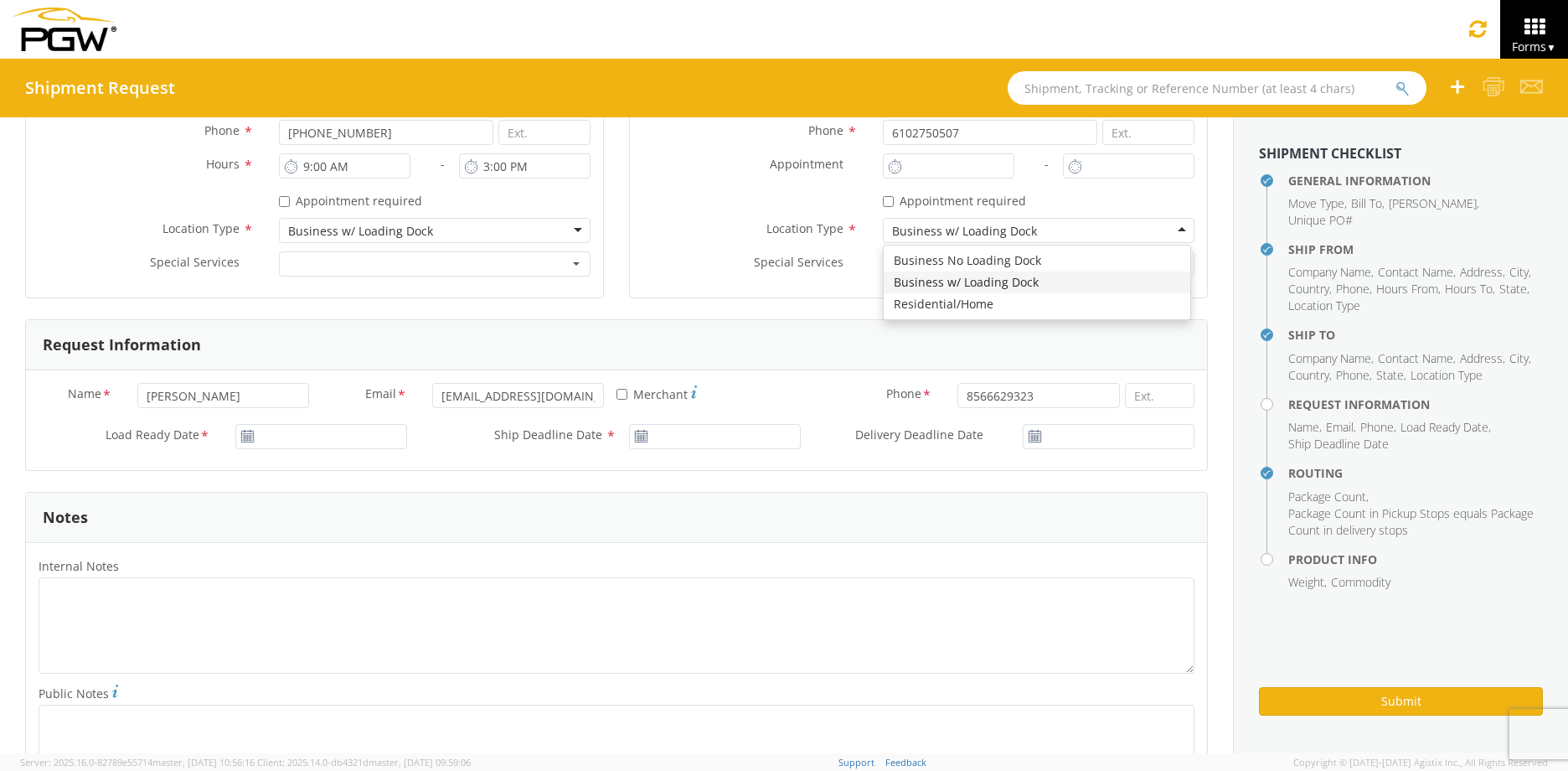
type input "PGW Auto Glass"
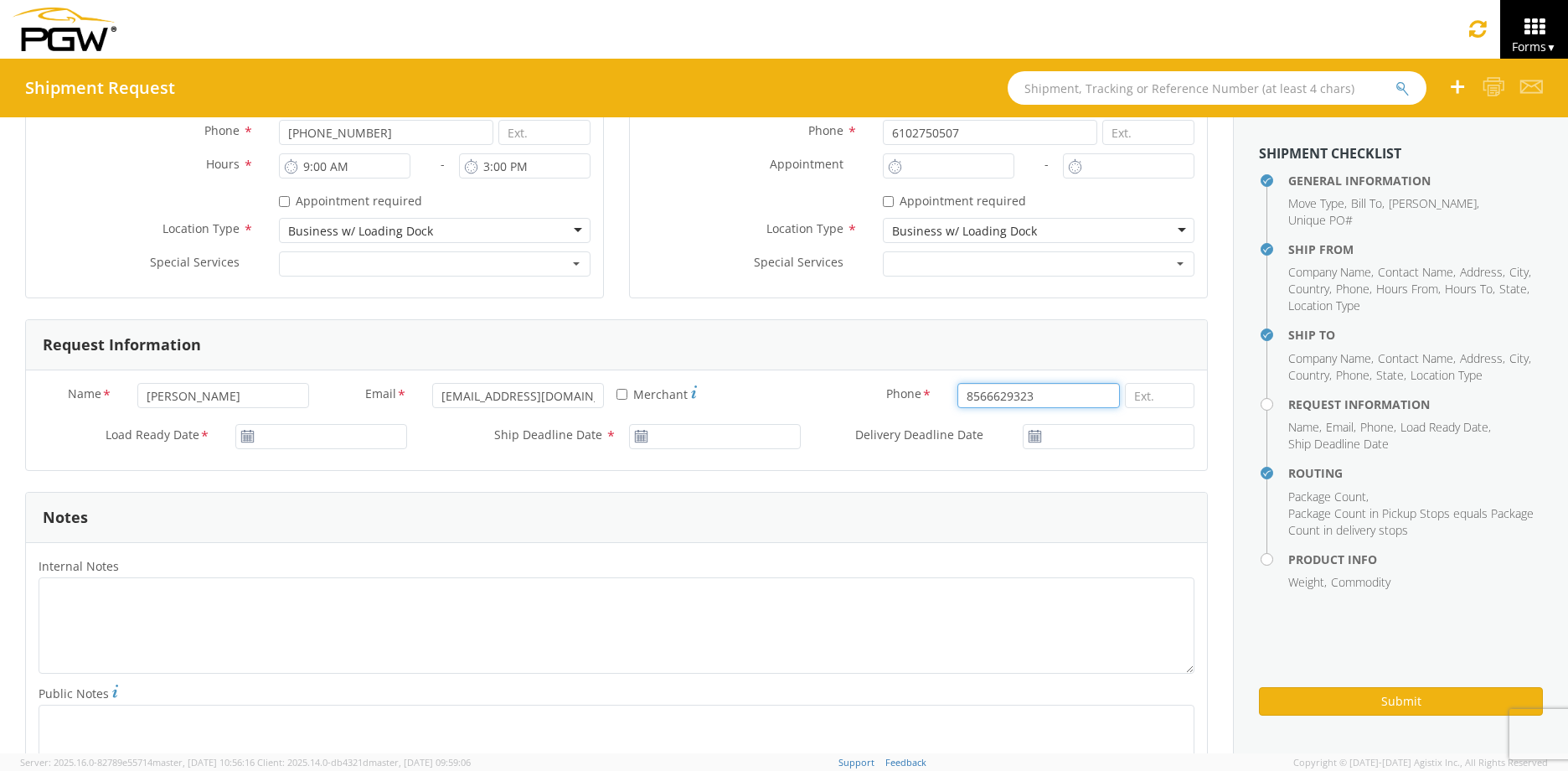
drag, startPoint x: 1036, startPoint y: 398, endPoint x: 936, endPoint y: 398, distance: 100.0
click at [945, 398] on div "8566629323" at bounding box center [1076, 396] width 262 height 25
click at [1037, 400] on input "8566629323" at bounding box center [1039, 396] width 163 height 25
type input "8563896920"
click at [249, 438] on icon at bounding box center [247, 437] width 14 height 13
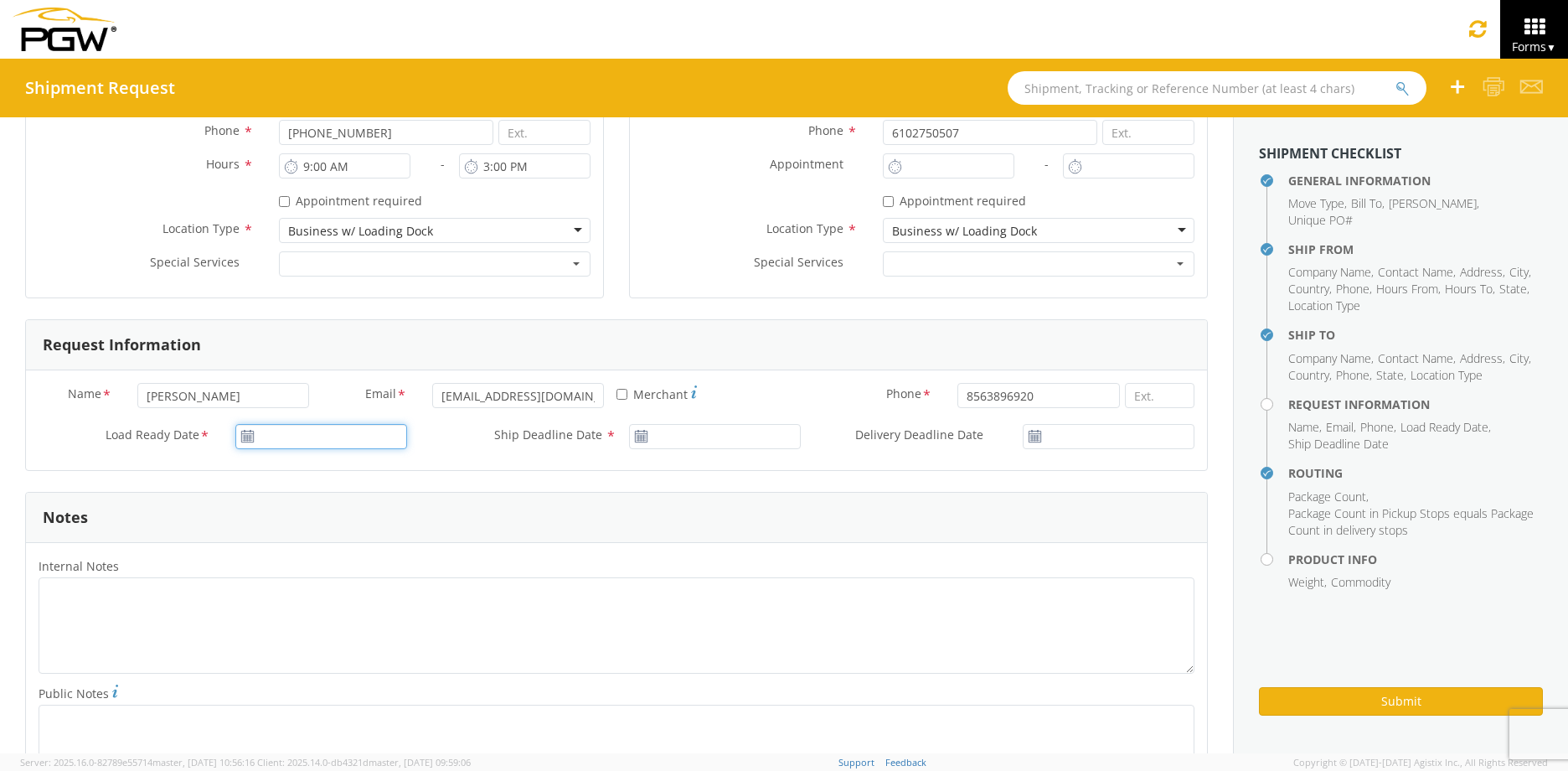
type input "[DATE]"
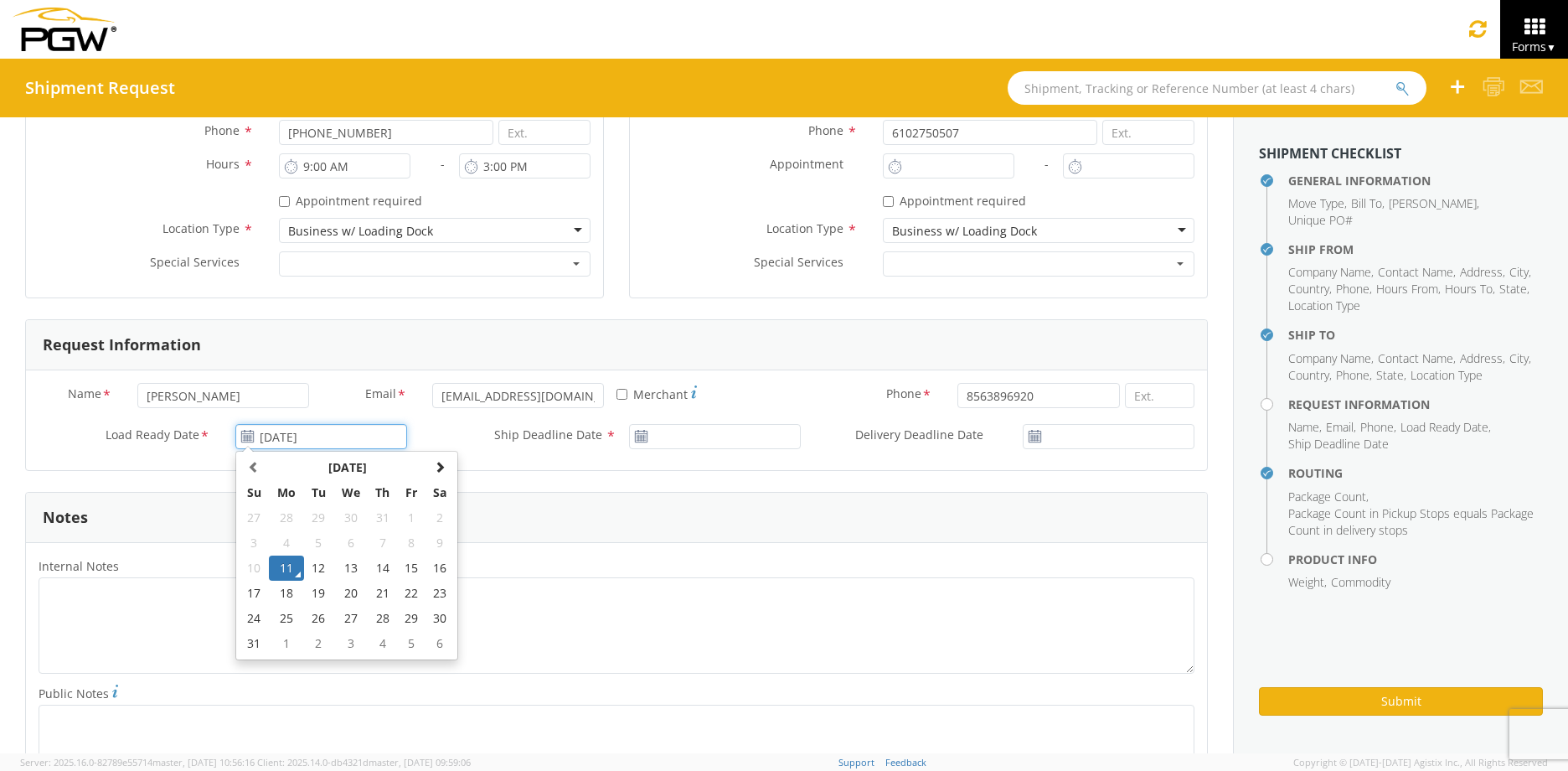
click at [263, 436] on input "[DATE]" at bounding box center [321, 437] width 171 height 25
click at [281, 571] on td "11" at bounding box center [286, 568] width 35 height 25
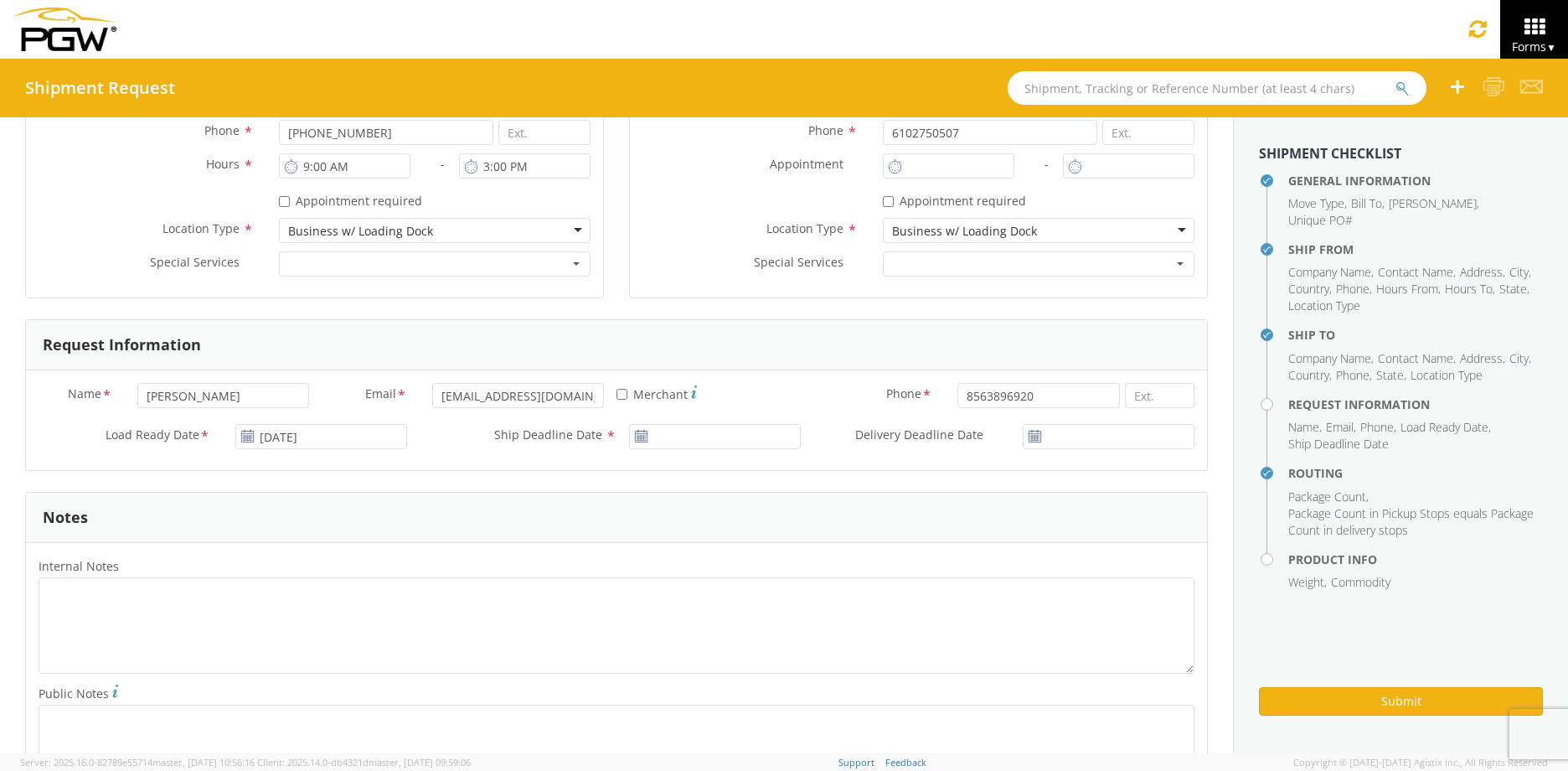
click at [638, 438] on icon at bounding box center [641, 437] width 14 height 13
type input "[DATE]"
click at [652, 439] on input "[DATE]" at bounding box center [715, 437] width 171 height 25
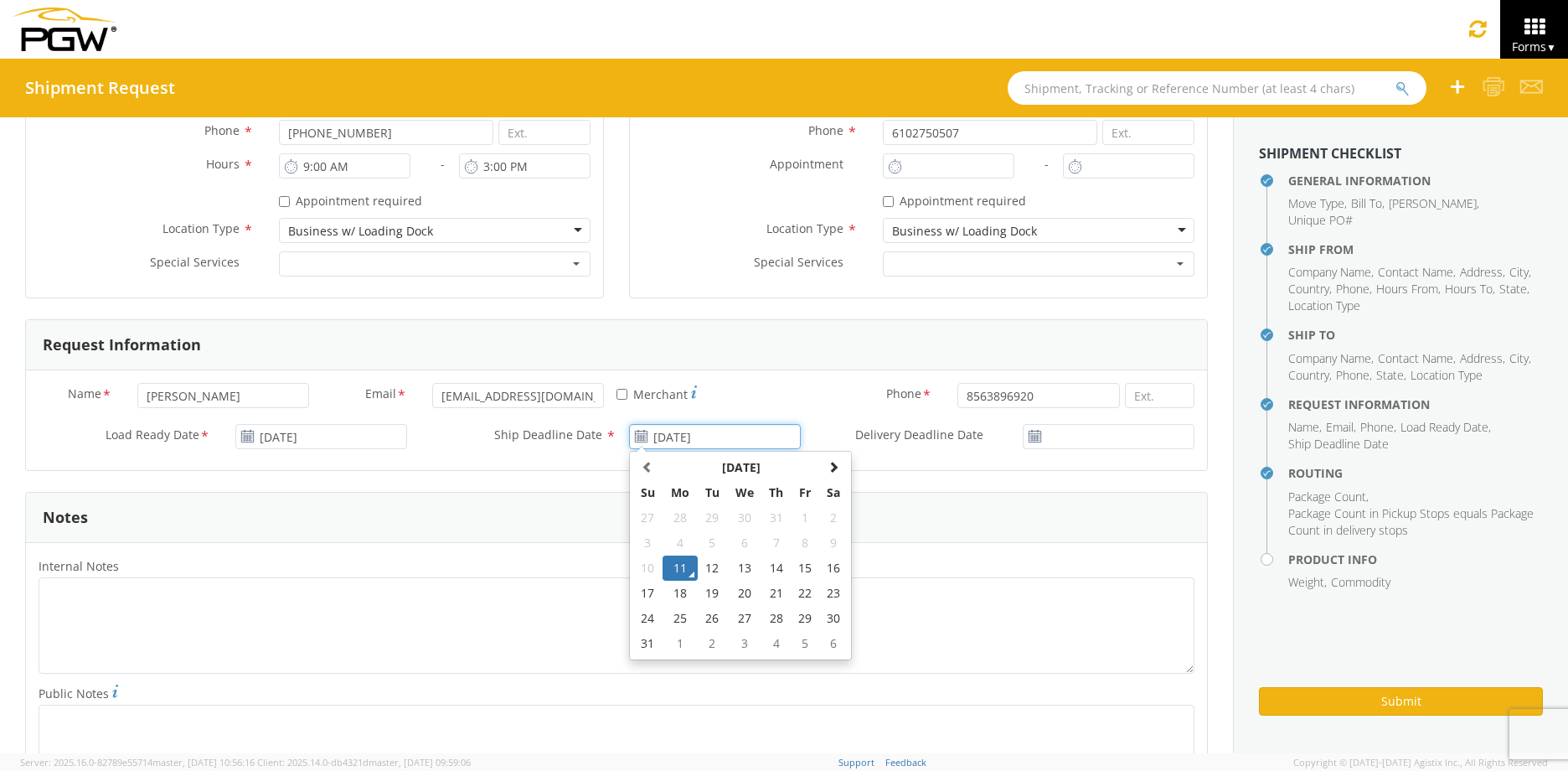
click at [674, 566] on td "11" at bounding box center [680, 568] width 35 height 25
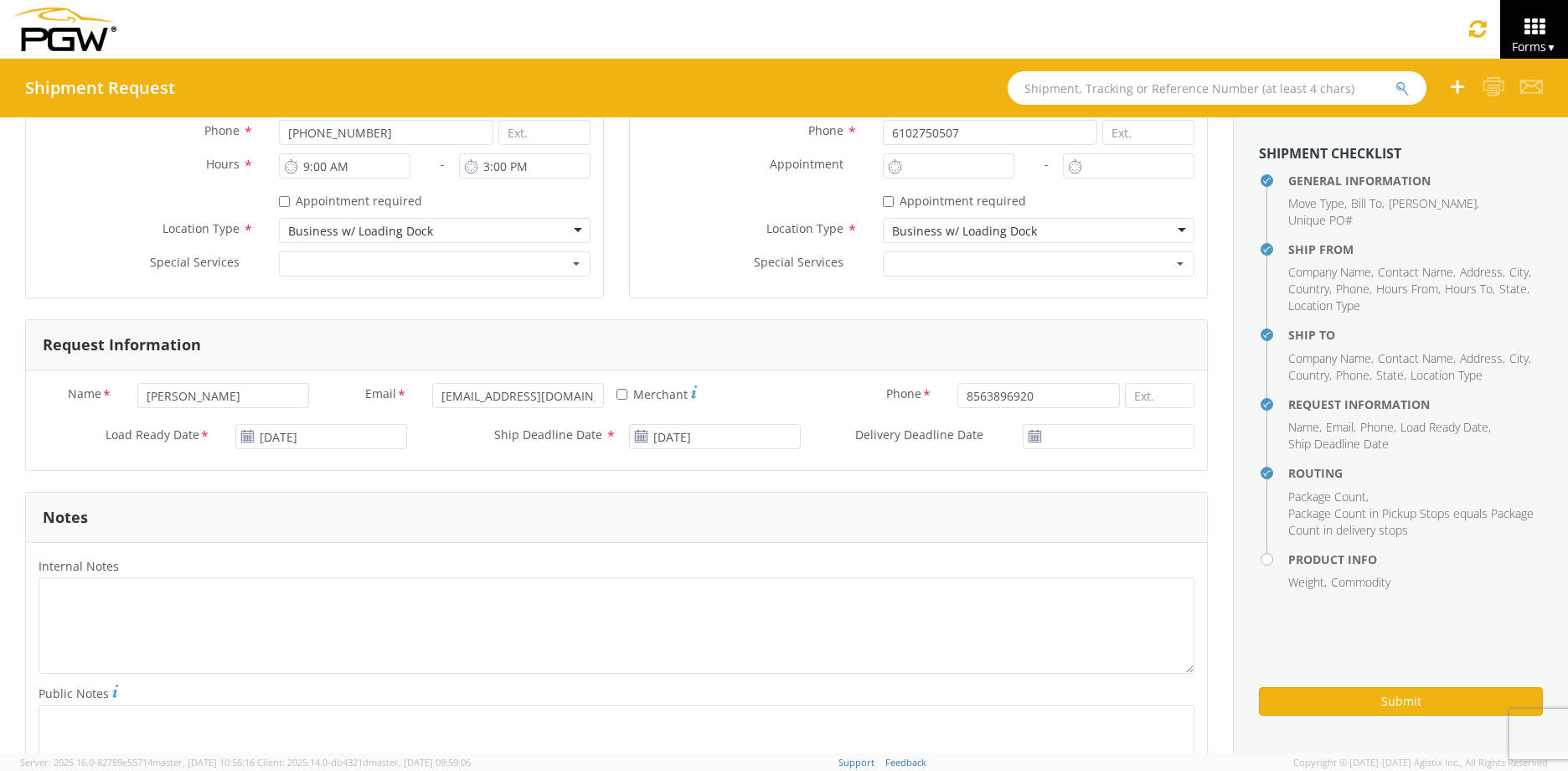
click at [1029, 440] on use at bounding box center [1035, 436] width 12 height 12
click at [1041, 438] on input "[DATE]" at bounding box center [1109, 437] width 171 height 25
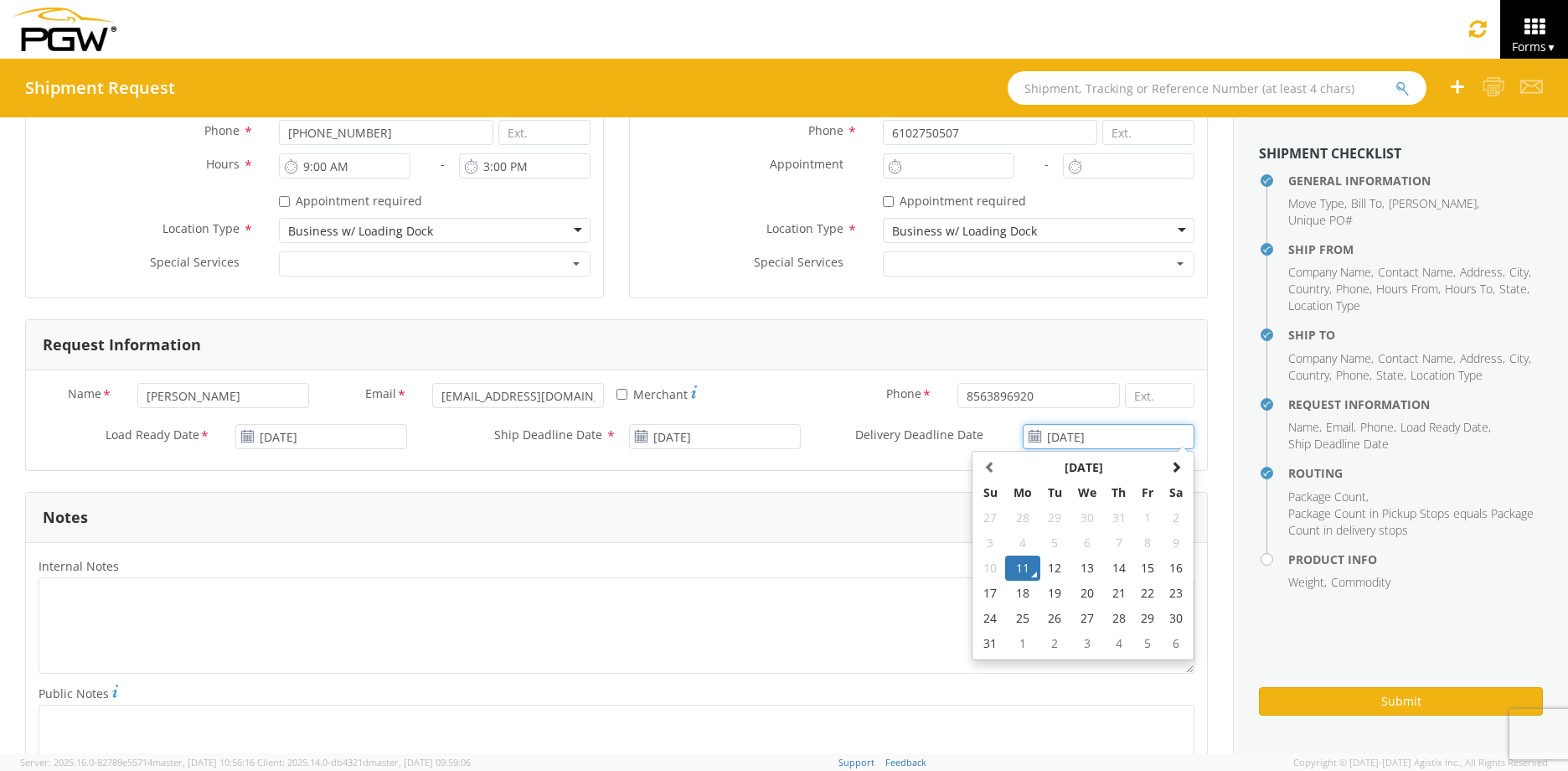
click at [1054, 578] on td "12" at bounding box center [1055, 568] width 29 height 25
type input "[DATE]"
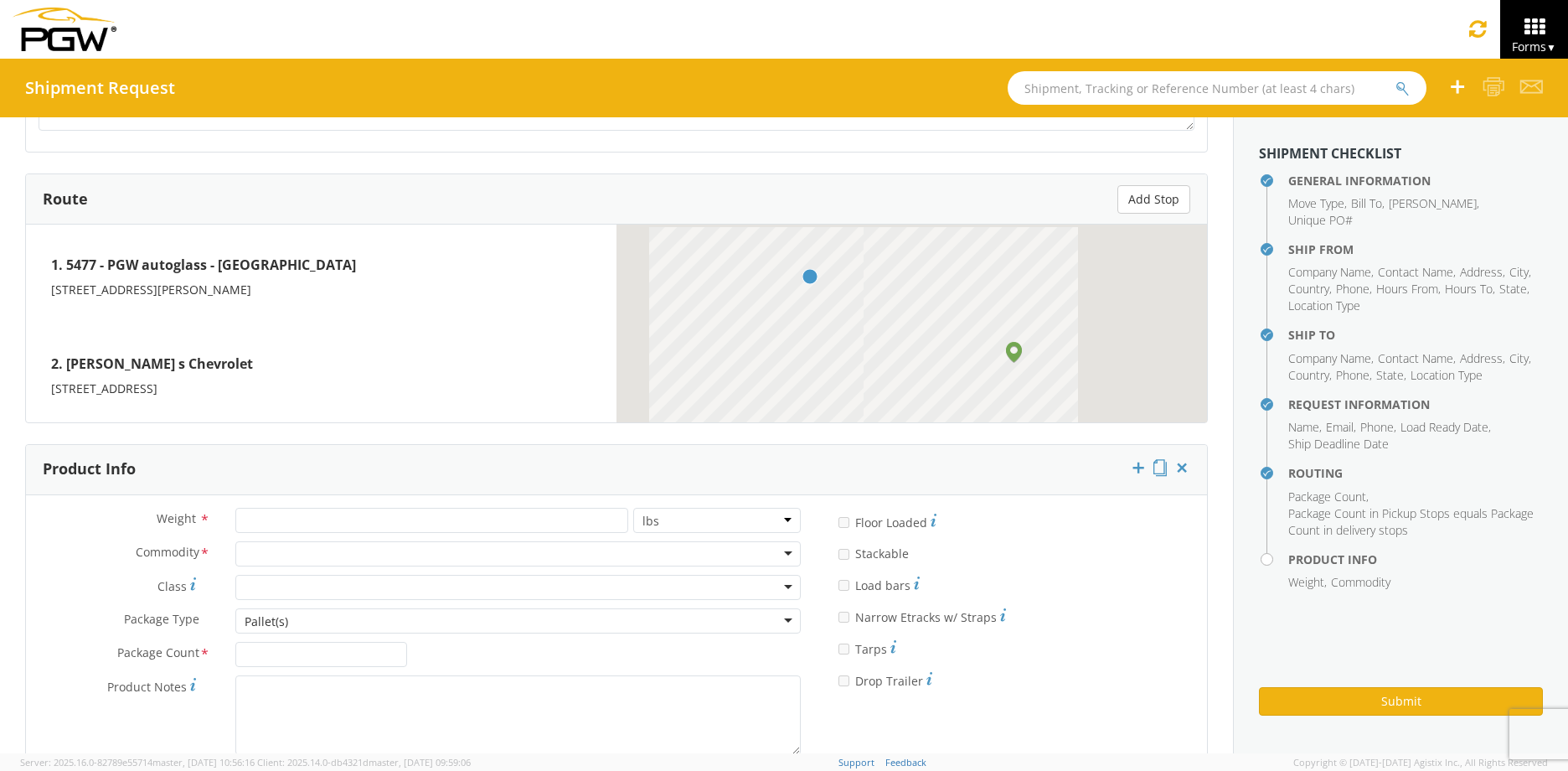
scroll to position [1332, 0]
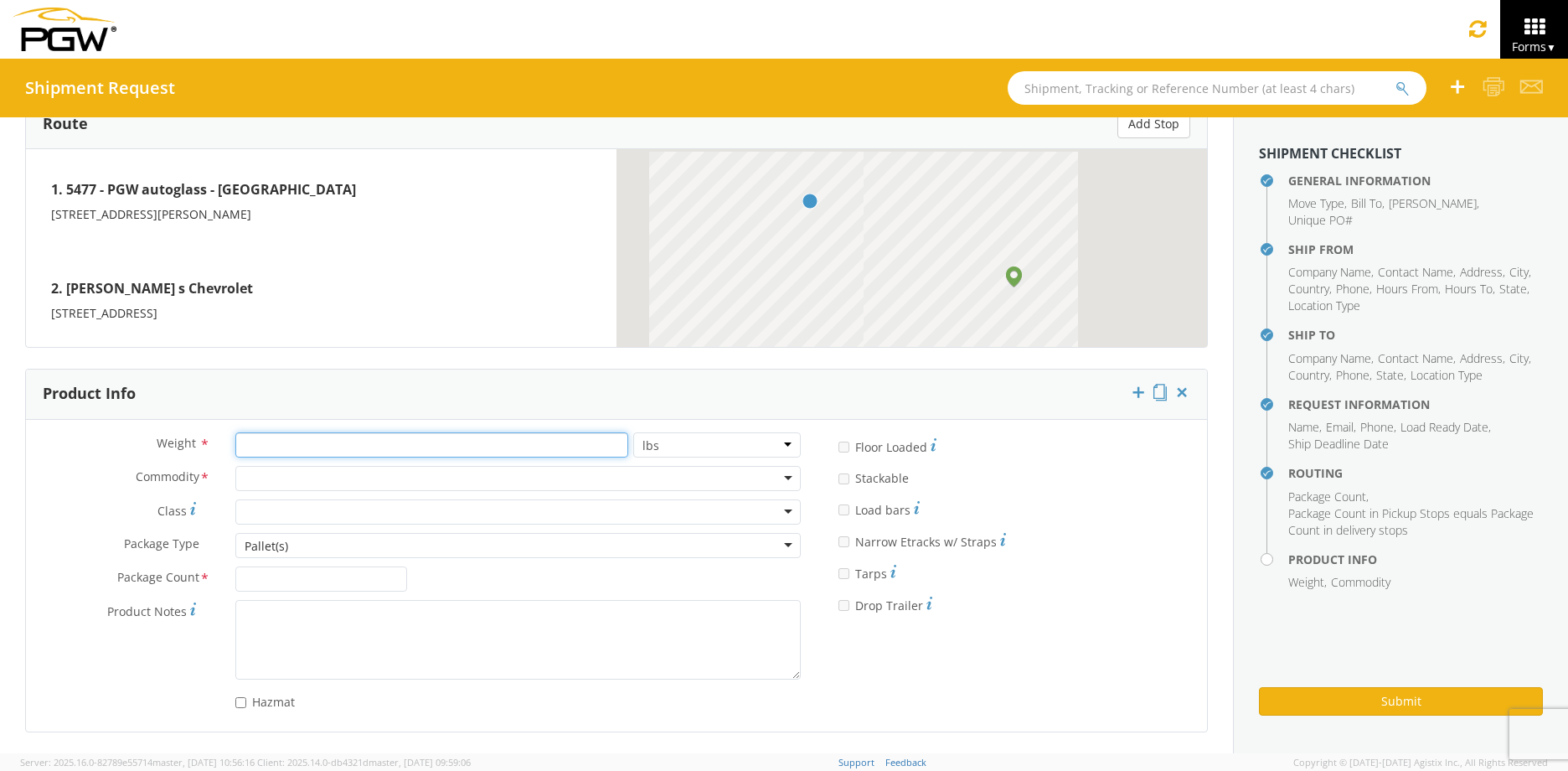
click at [287, 444] on input "number" at bounding box center [432, 445] width 393 height 25
type input "75"
click at [301, 477] on div at bounding box center [517, 479] width 565 height 25
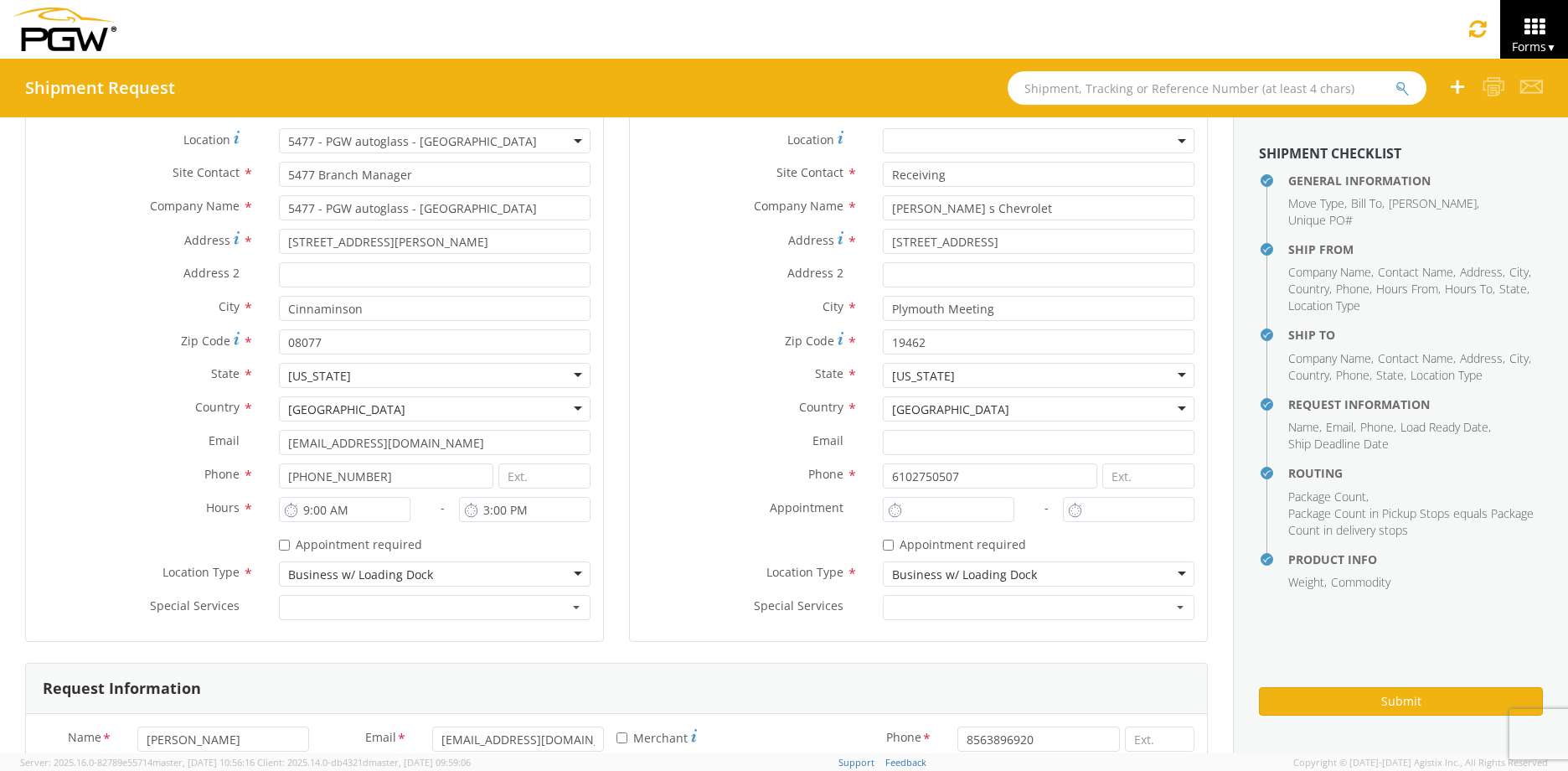
scroll to position [0, 0]
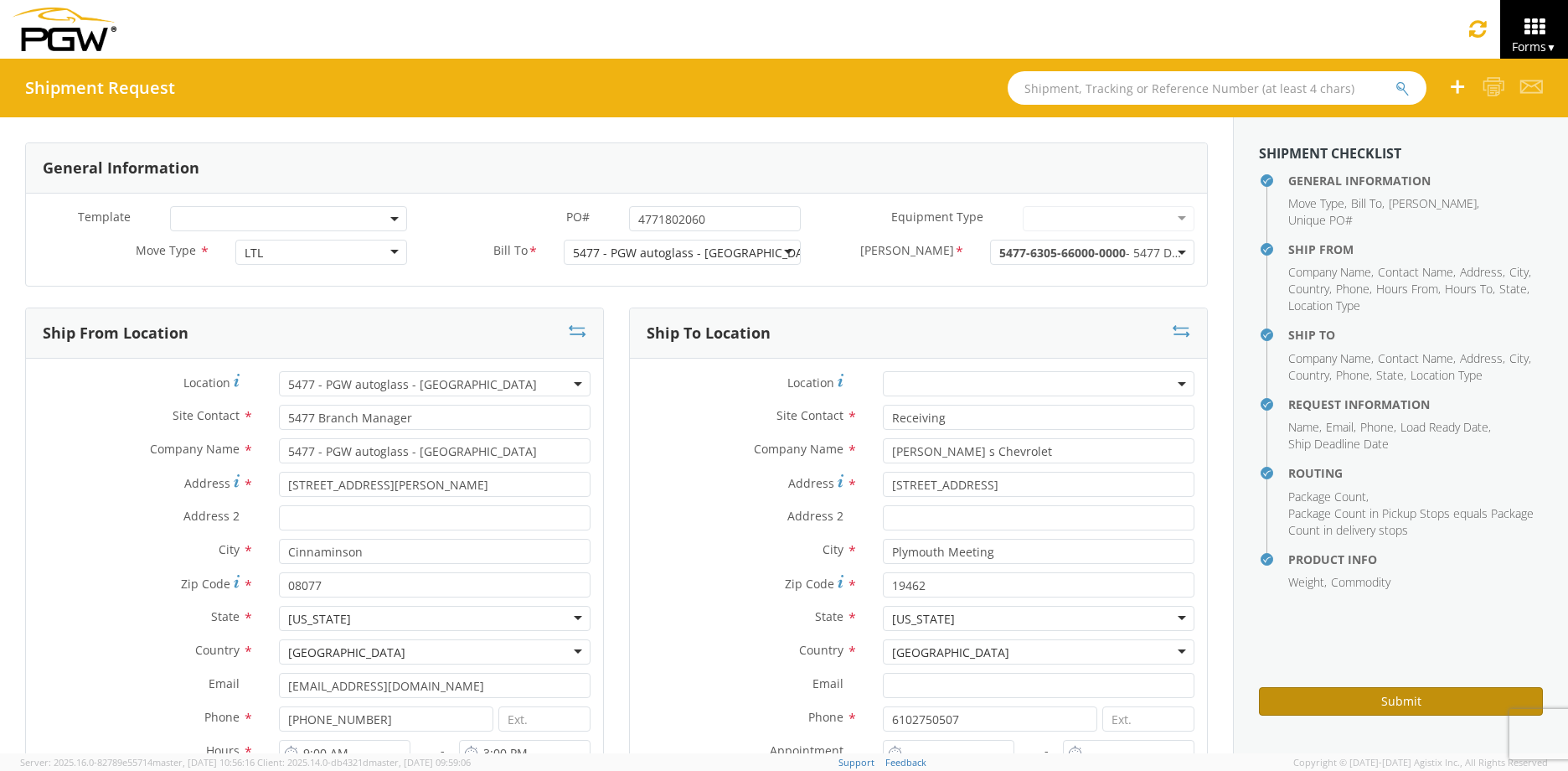
click at [1419, 697] on button "Submit" at bounding box center [1401, 701] width 284 height 29
